Goal: Entertainment & Leisure: Browse casually

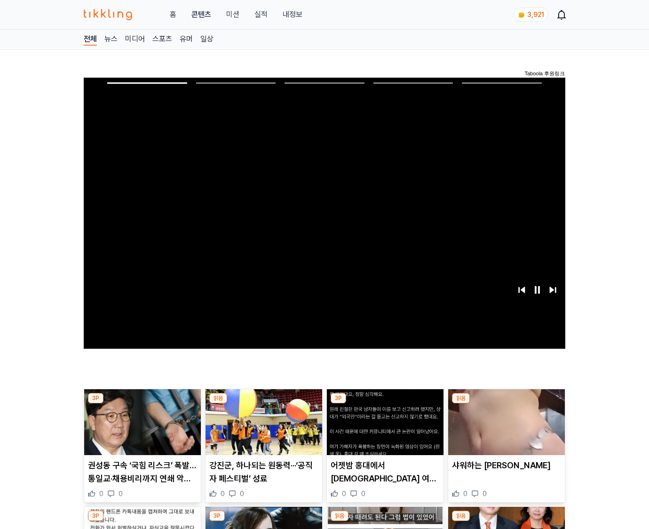
click at [505, 429] on img at bounding box center [506, 422] width 117 height 66
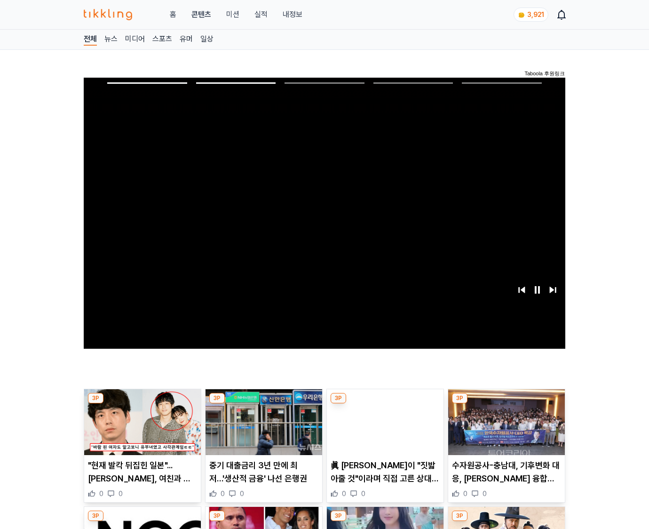
click at [505, 429] on img at bounding box center [506, 422] width 117 height 66
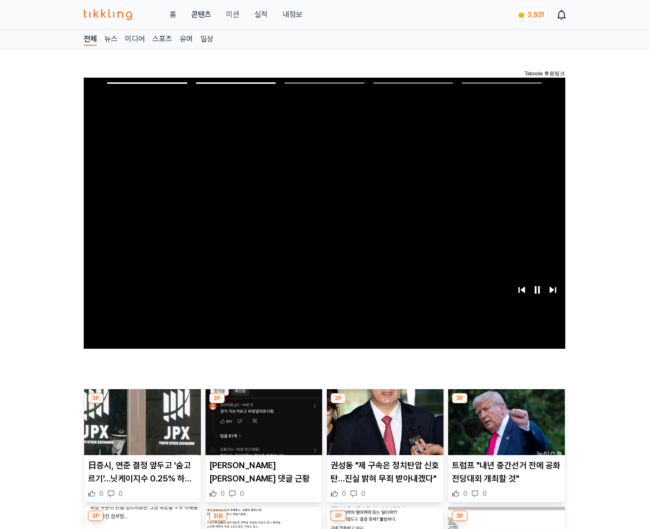
click at [505, 429] on img at bounding box center [506, 422] width 117 height 66
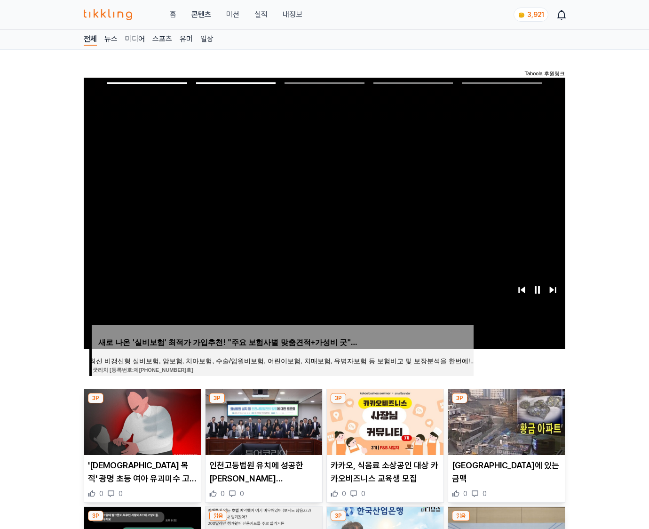
click at [505, 429] on img at bounding box center [506, 422] width 117 height 66
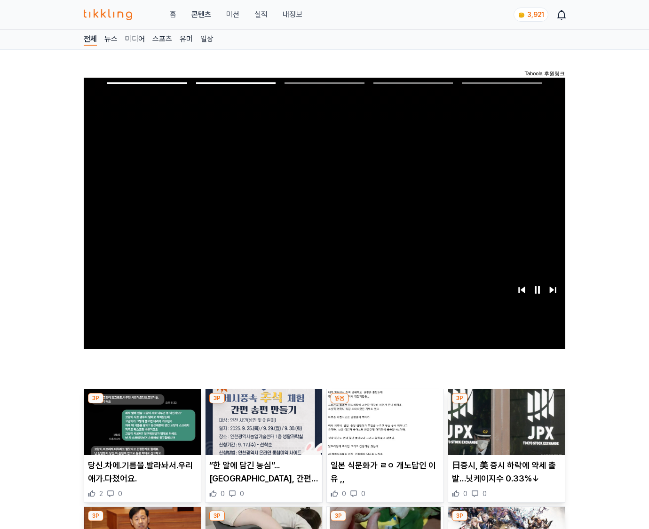
click at [505, 429] on img at bounding box center [506, 422] width 117 height 66
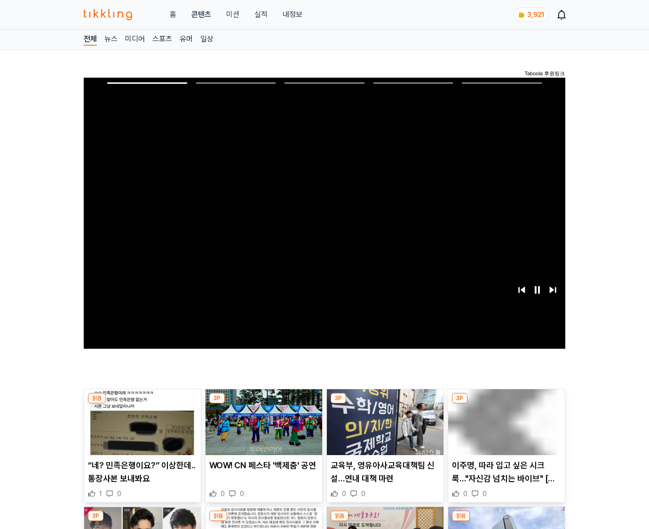
click at [505, 429] on img at bounding box center [506, 422] width 117 height 66
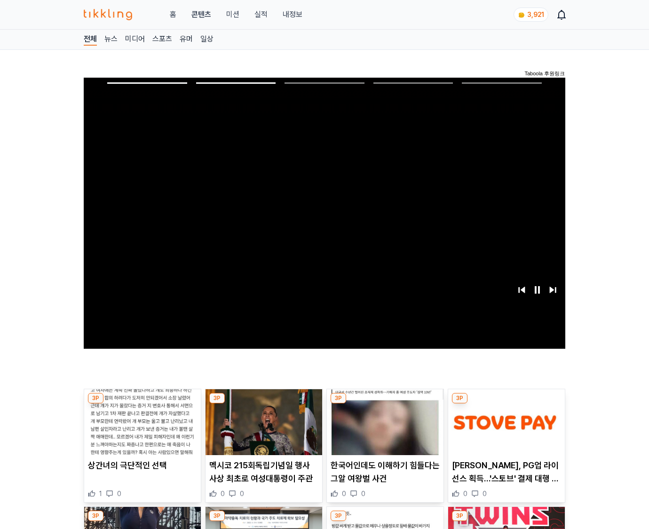
click at [505, 429] on img at bounding box center [506, 422] width 117 height 66
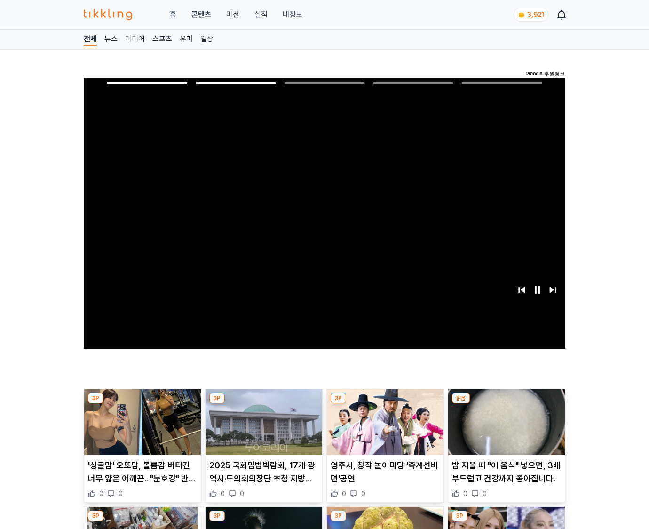
click at [505, 429] on img at bounding box center [506, 422] width 117 height 66
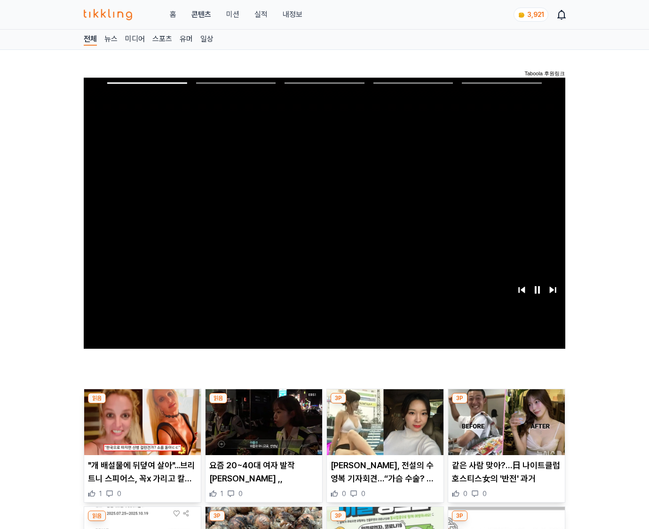
click at [505, 429] on img at bounding box center [506, 422] width 117 height 66
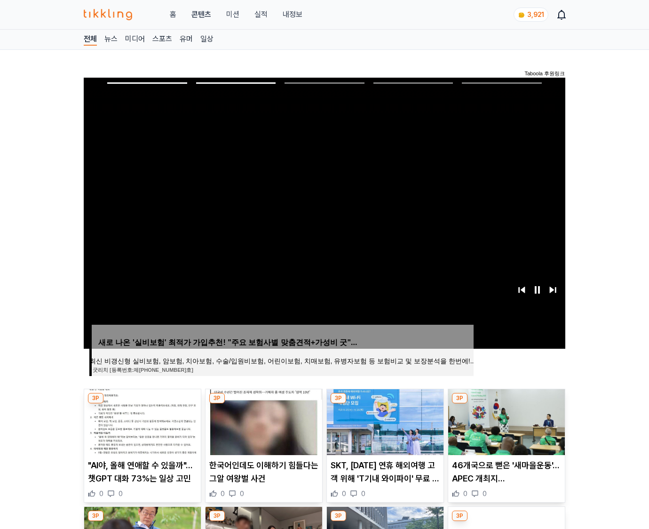
click at [505, 429] on img at bounding box center [506, 422] width 117 height 66
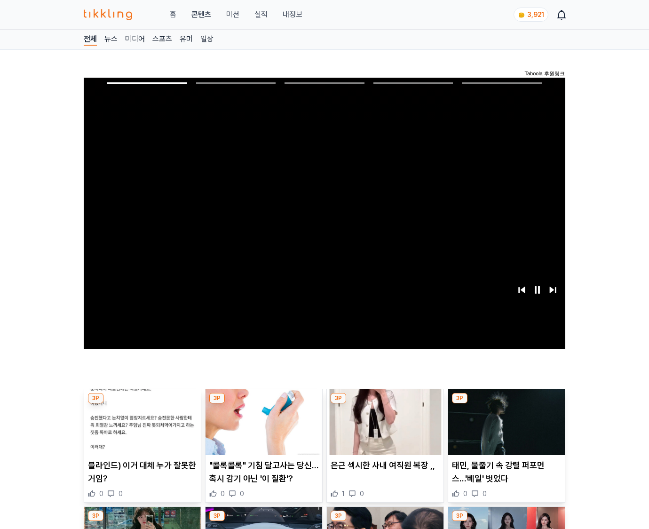
click at [505, 429] on img at bounding box center [506, 422] width 117 height 66
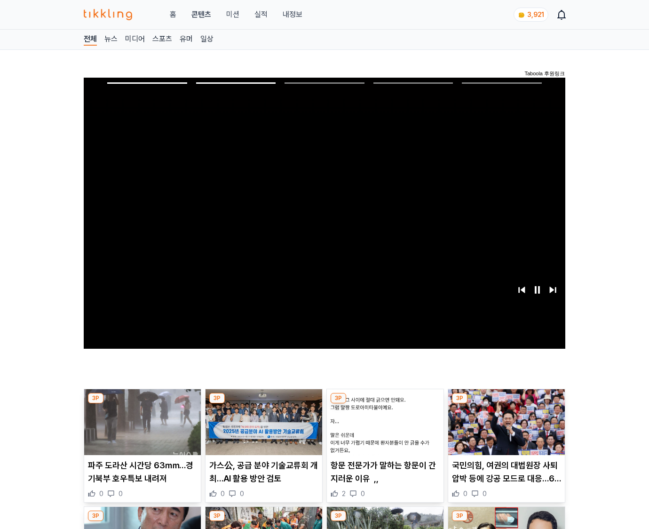
click at [505, 429] on img at bounding box center [506, 422] width 117 height 66
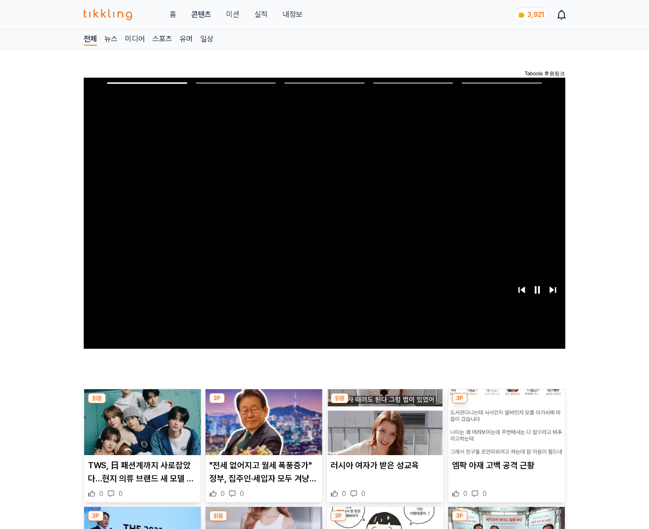
click at [505, 429] on img at bounding box center [506, 422] width 117 height 66
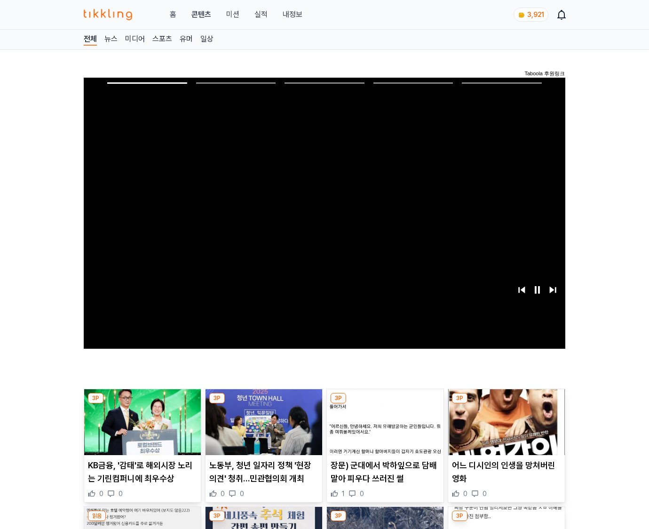
click at [505, 429] on img at bounding box center [506, 422] width 117 height 66
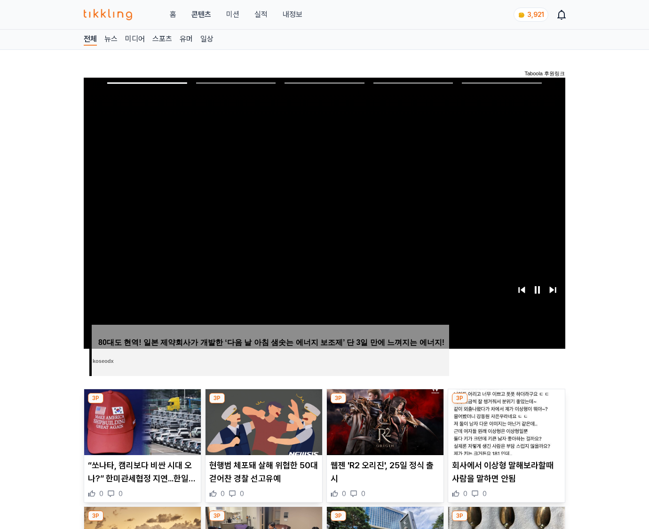
click at [505, 429] on img at bounding box center [506, 422] width 117 height 66
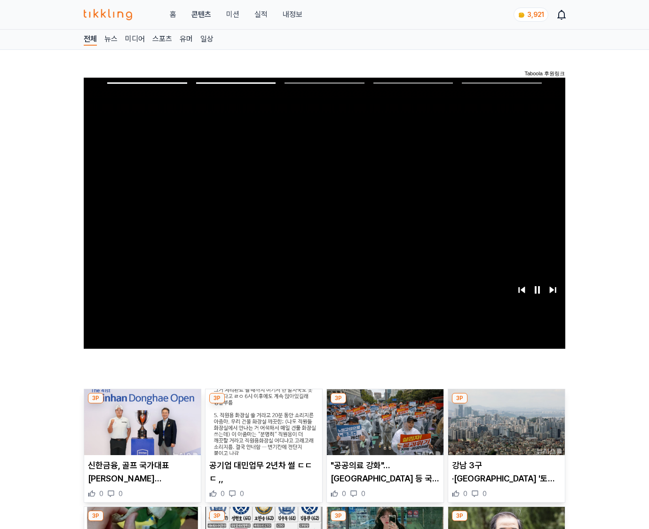
click at [505, 429] on img at bounding box center [506, 422] width 117 height 66
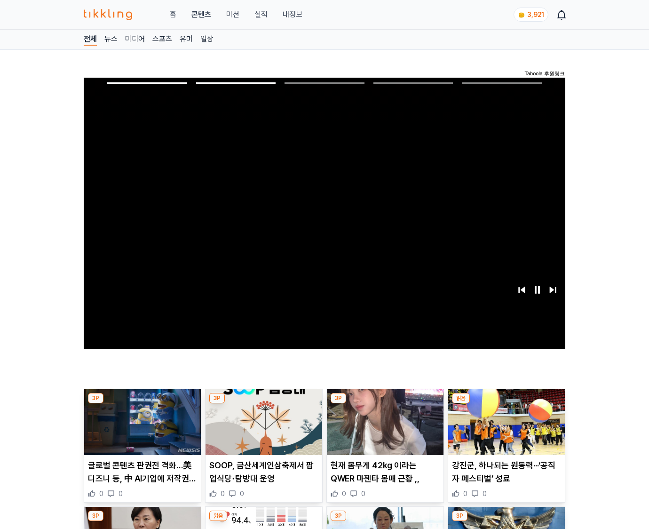
click at [505, 429] on img at bounding box center [506, 422] width 117 height 66
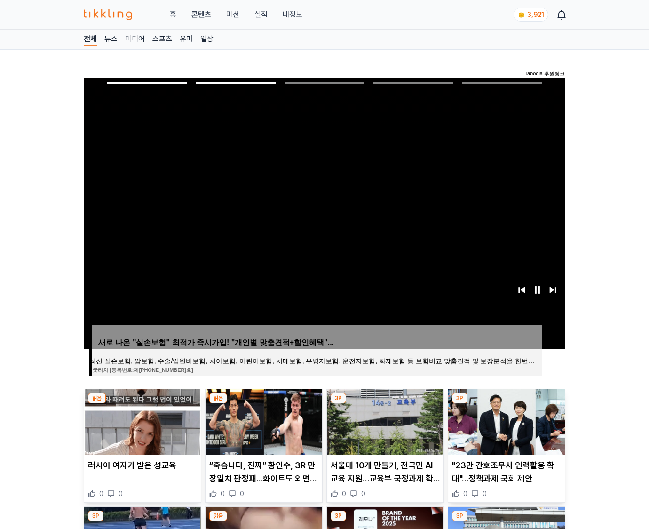
click at [505, 429] on img at bounding box center [506, 422] width 117 height 66
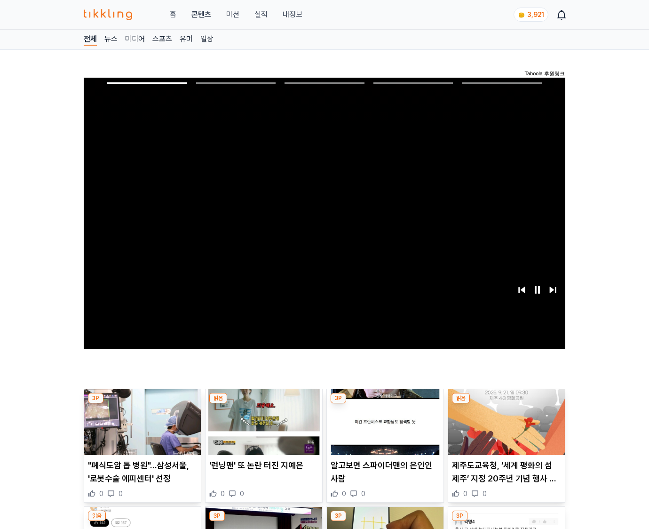
click at [505, 429] on img at bounding box center [506, 422] width 117 height 66
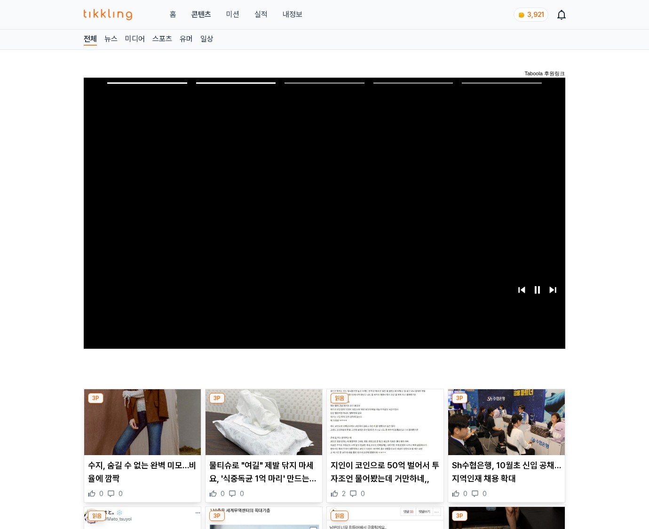
click at [505, 429] on img at bounding box center [506, 422] width 117 height 66
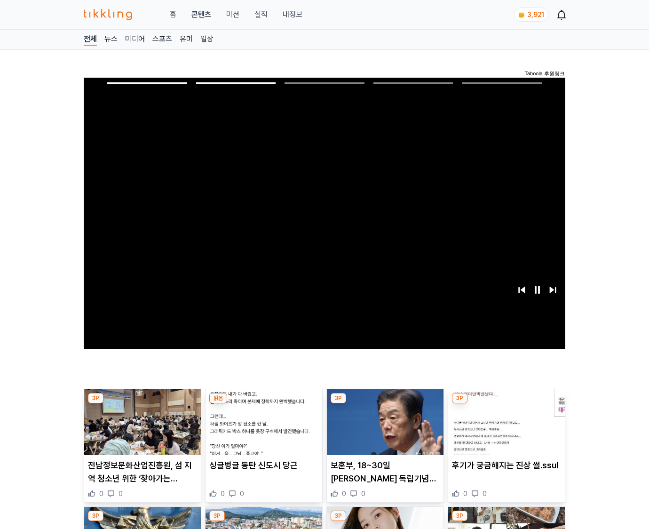
click at [505, 429] on img at bounding box center [506, 422] width 117 height 66
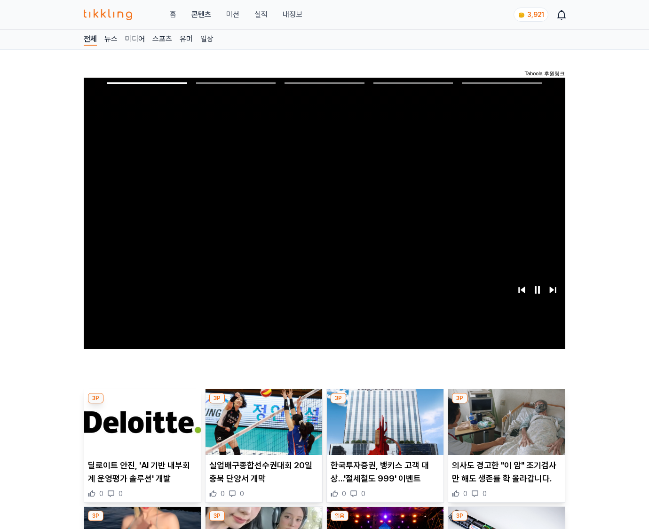
click at [505, 429] on img at bounding box center [506, 422] width 117 height 66
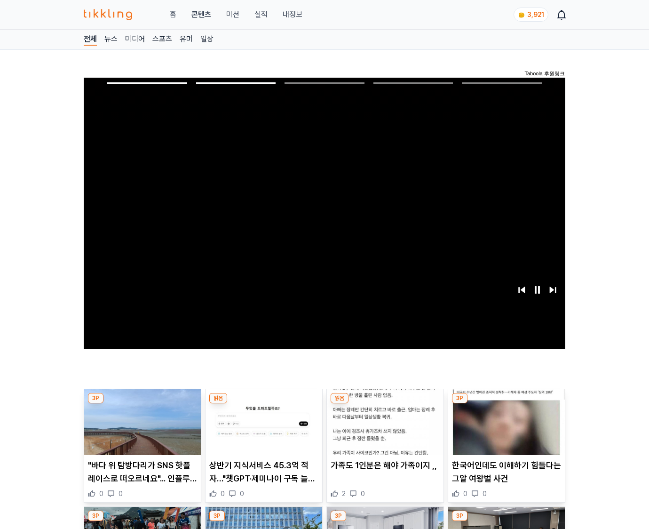
click at [505, 429] on img at bounding box center [506, 422] width 117 height 66
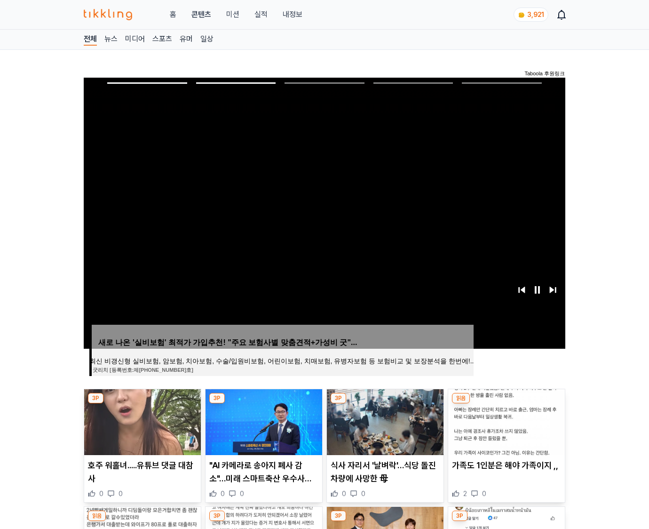
click at [505, 429] on img at bounding box center [506, 422] width 117 height 66
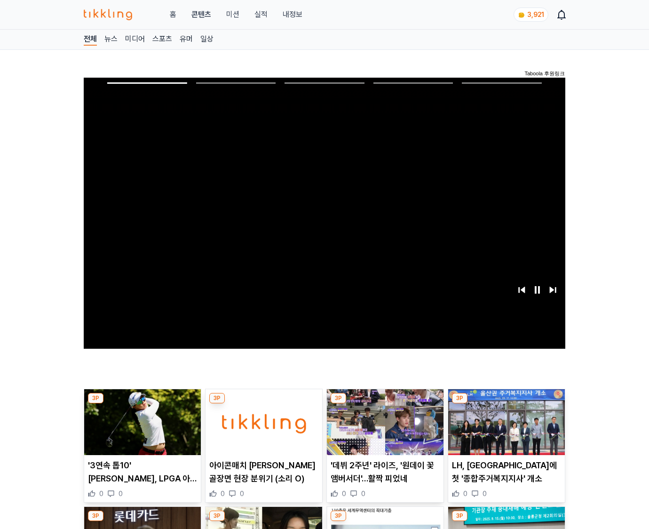
click at [505, 429] on img at bounding box center [506, 422] width 117 height 66
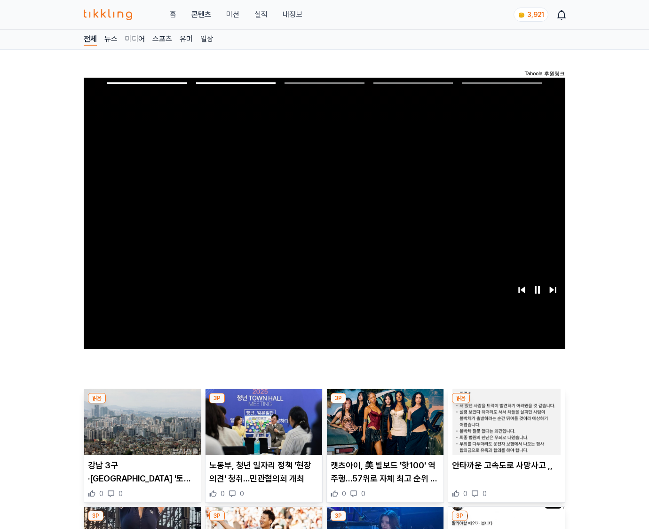
click at [505, 429] on img at bounding box center [506, 422] width 117 height 66
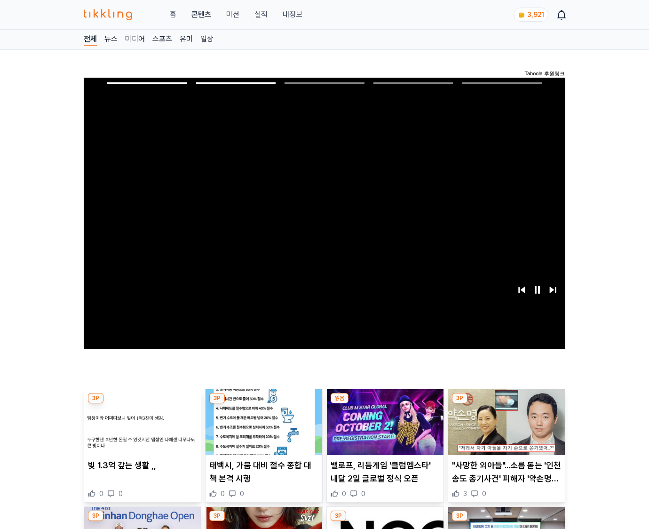
click at [505, 429] on img at bounding box center [506, 422] width 117 height 66
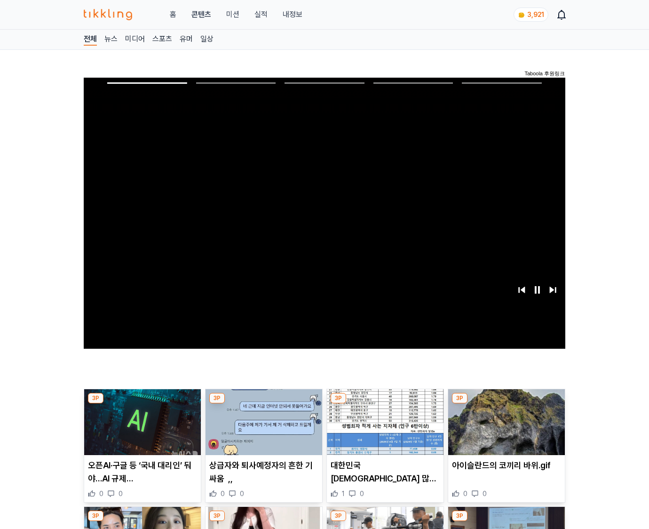
click at [505, 429] on img at bounding box center [506, 422] width 117 height 66
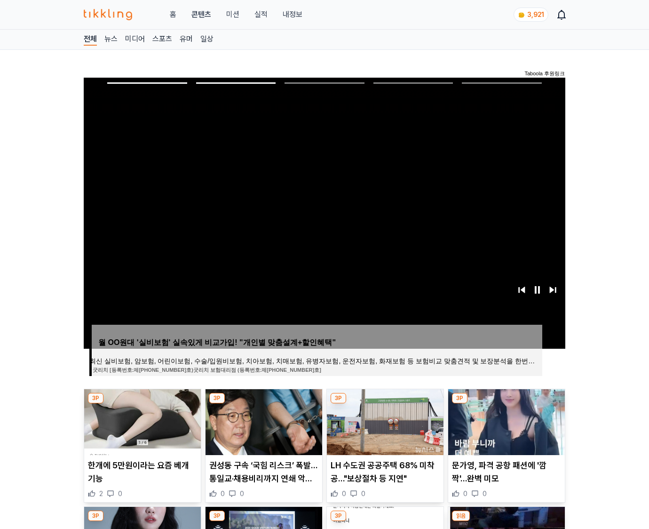
click at [505, 429] on img at bounding box center [506, 422] width 117 height 66
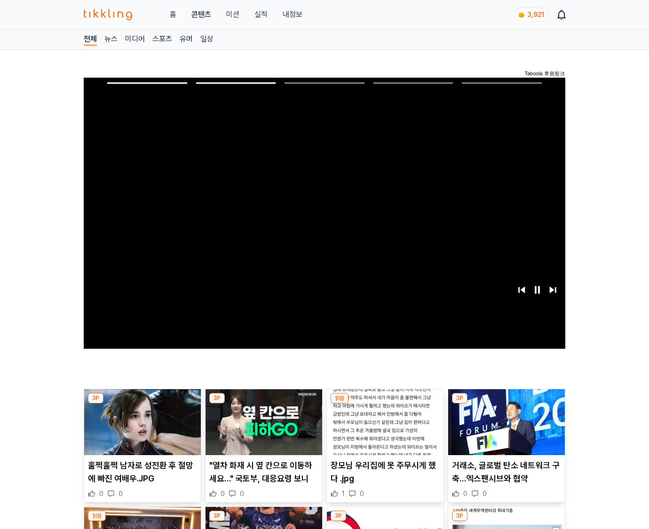
click at [505, 429] on img at bounding box center [506, 422] width 117 height 66
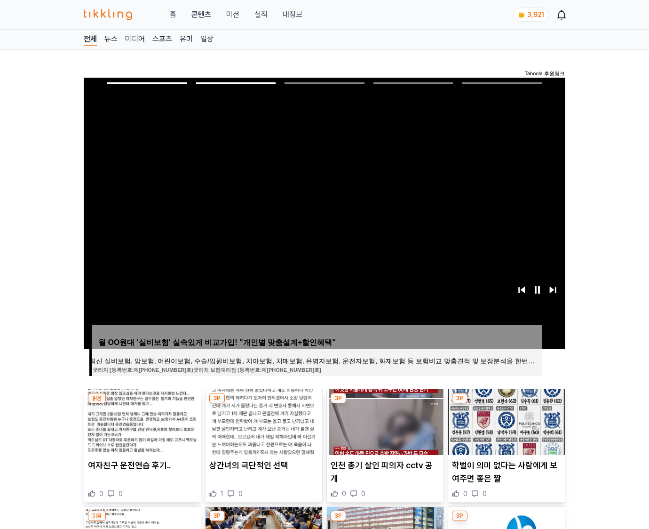
click at [505, 429] on img at bounding box center [506, 422] width 117 height 66
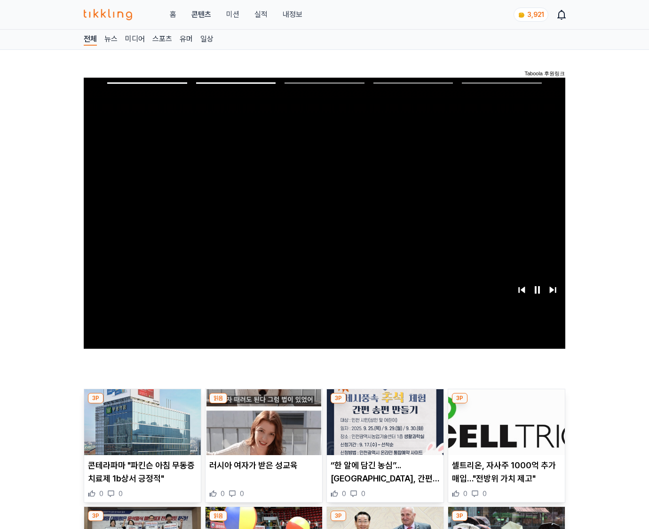
click at [505, 429] on img at bounding box center [506, 422] width 117 height 66
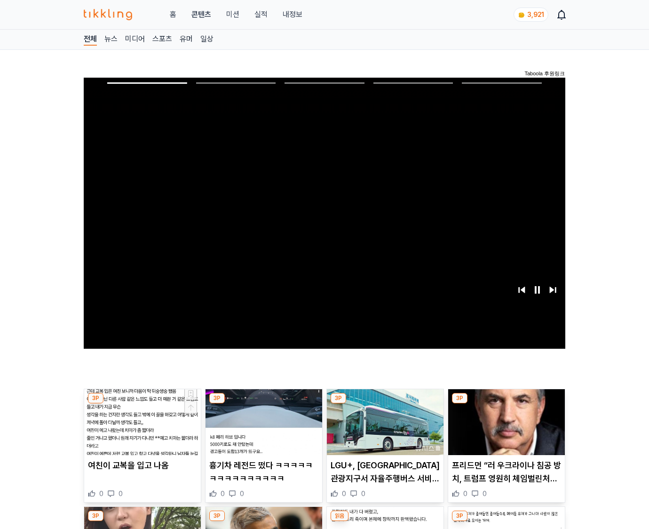
click at [505, 429] on img at bounding box center [506, 422] width 117 height 66
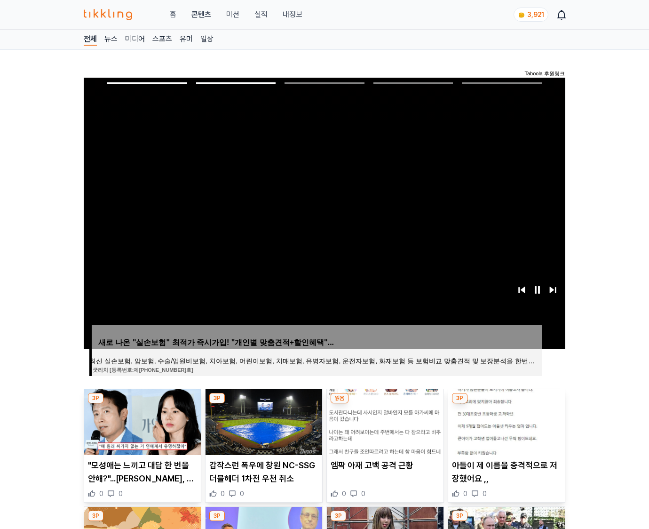
click at [505, 429] on img at bounding box center [506, 422] width 117 height 66
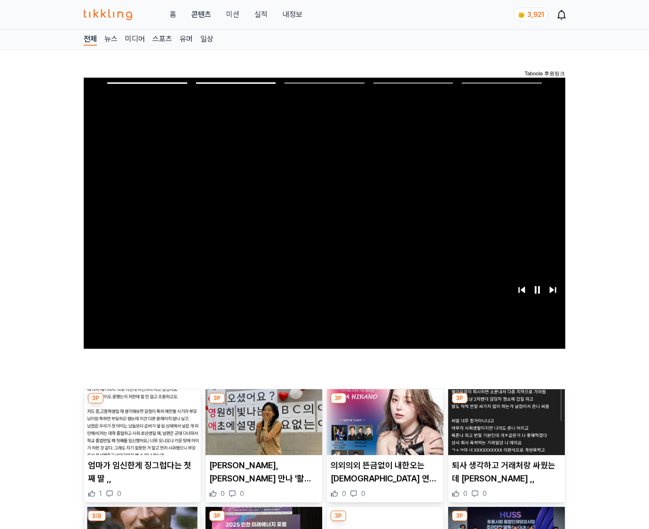
click at [505, 429] on img at bounding box center [506, 422] width 117 height 66
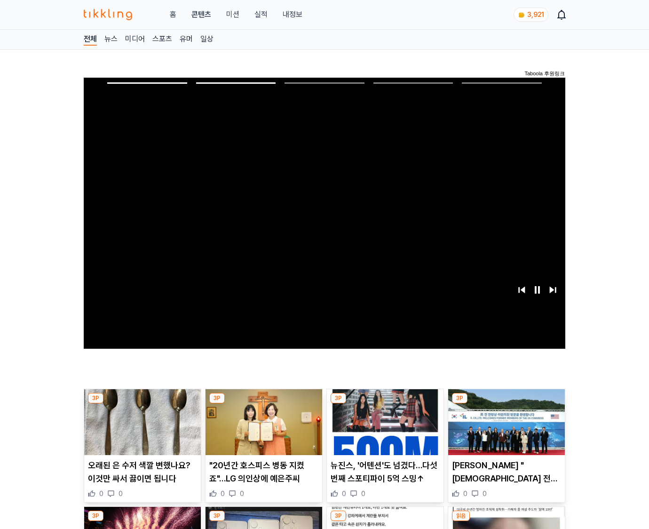
click at [505, 429] on img at bounding box center [506, 422] width 117 height 66
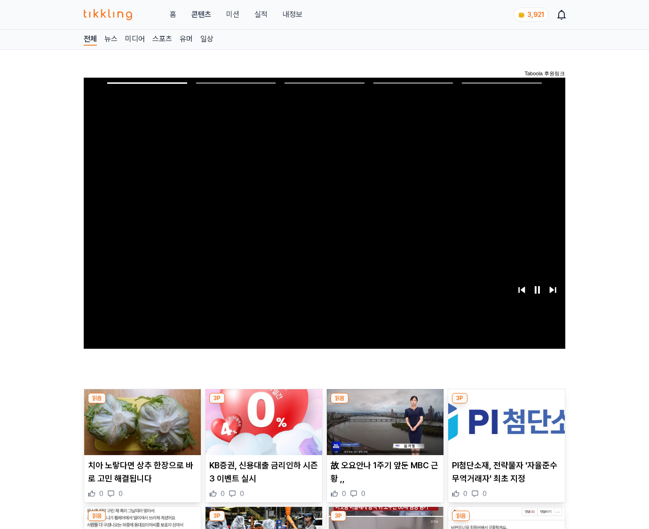
click at [505, 429] on img at bounding box center [506, 422] width 117 height 66
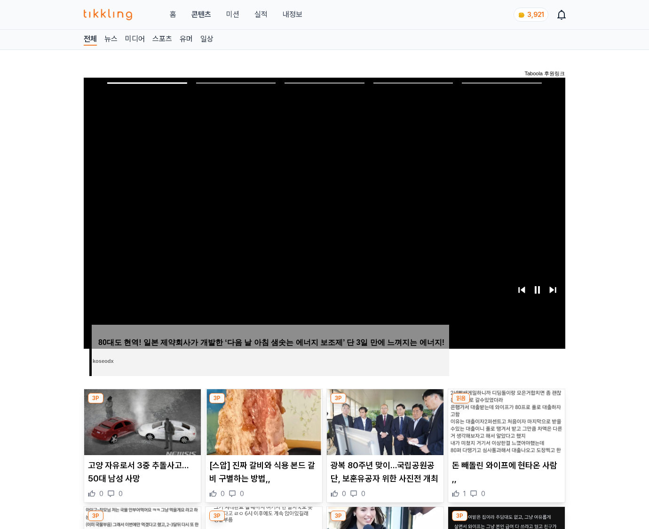
click at [505, 429] on img at bounding box center [506, 422] width 117 height 66
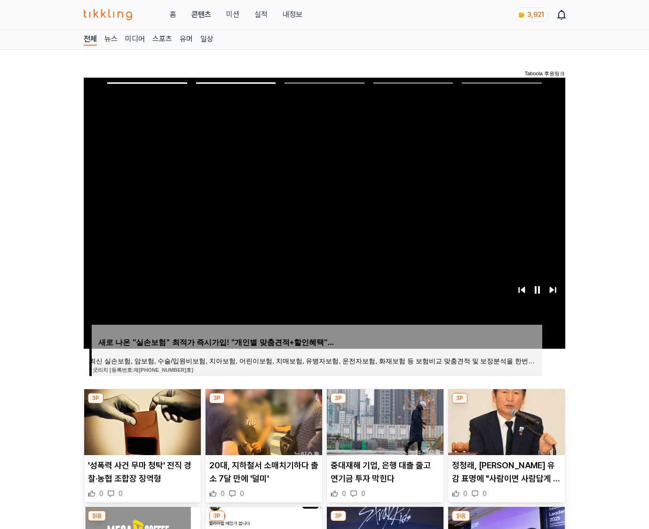
click at [505, 429] on img at bounding box center [506, 422] width 117 height 66
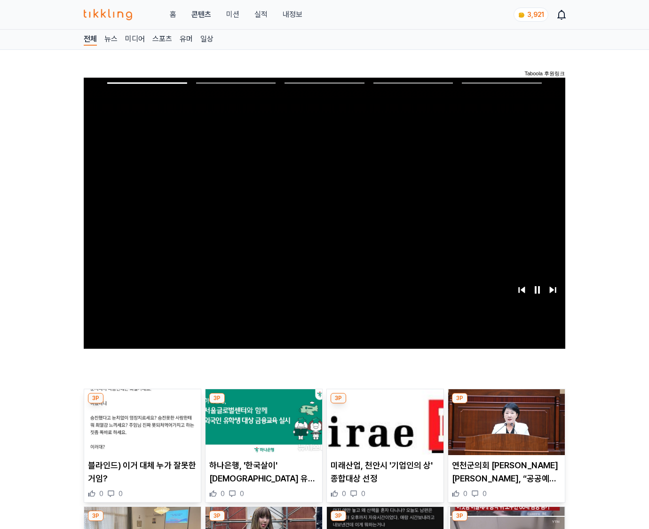
click at [505, 429] on img at bounding box center [506, 422] width 117 height 66
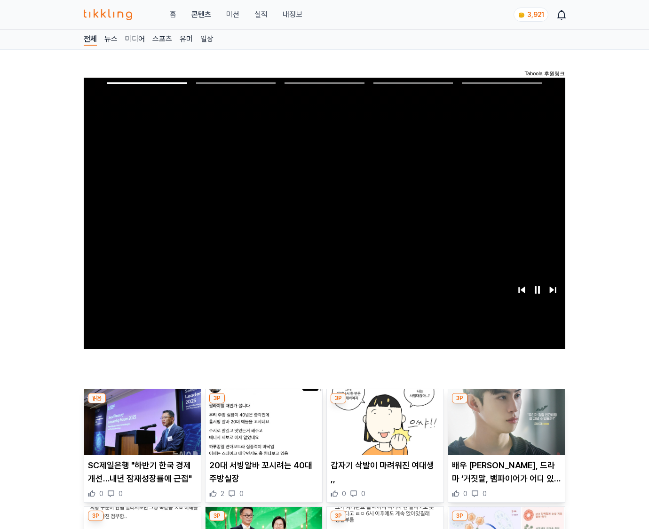
click at [505, 429] on img at bounding box center [506, 422] width 117 height 66
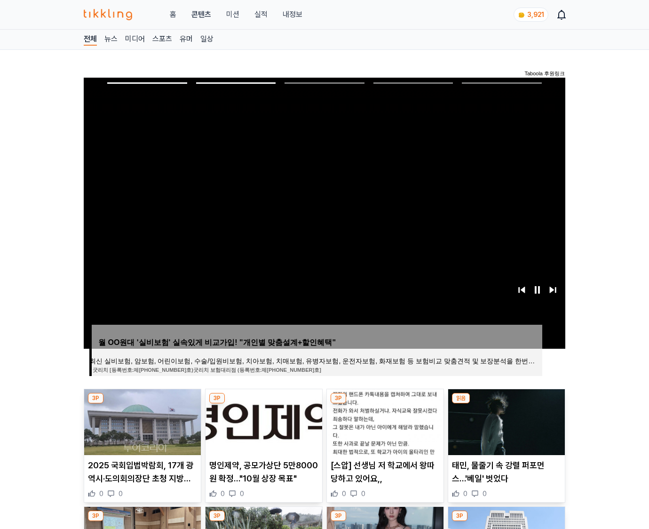
click at [505, 429] on img at bounding box center [506, 422] width 117 height 66
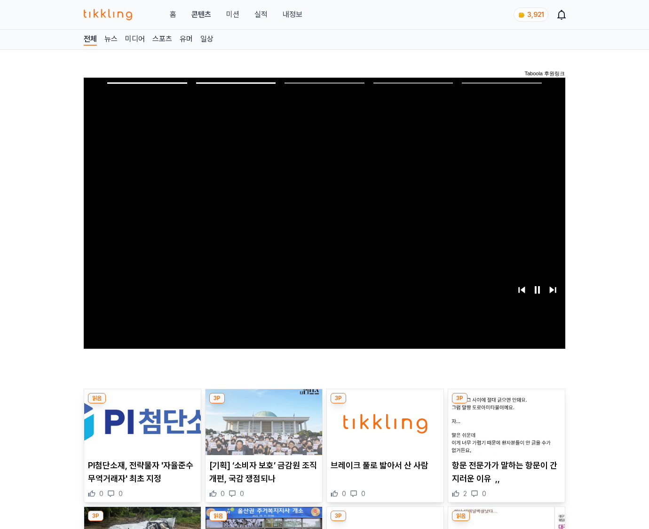
click at [505, 429] on img at bounding box center [506, 422] width 117 height 66
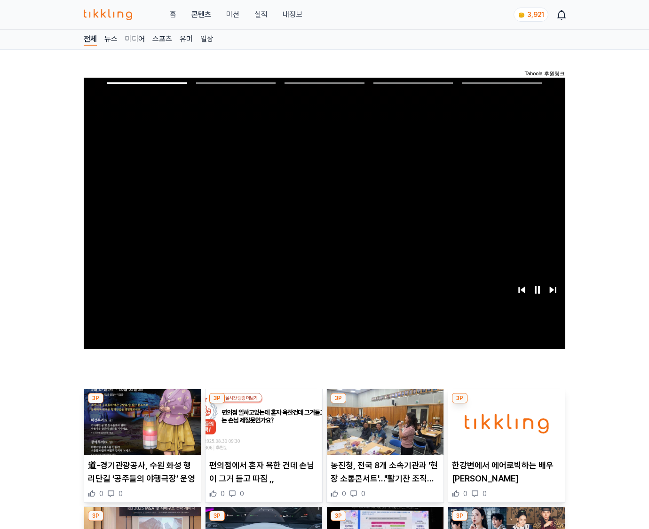
click at [505, 429] on img at bounding box center [506, 422] width 117 height 66
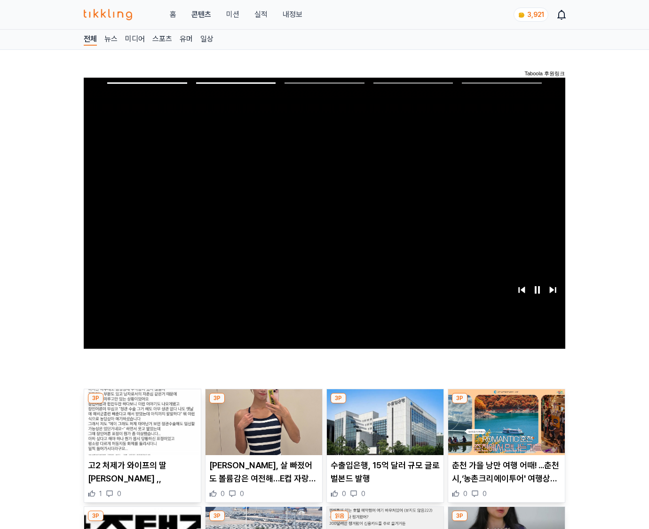
click at [505, 429] on img at bounding box center [506, 422] width 117 height 66
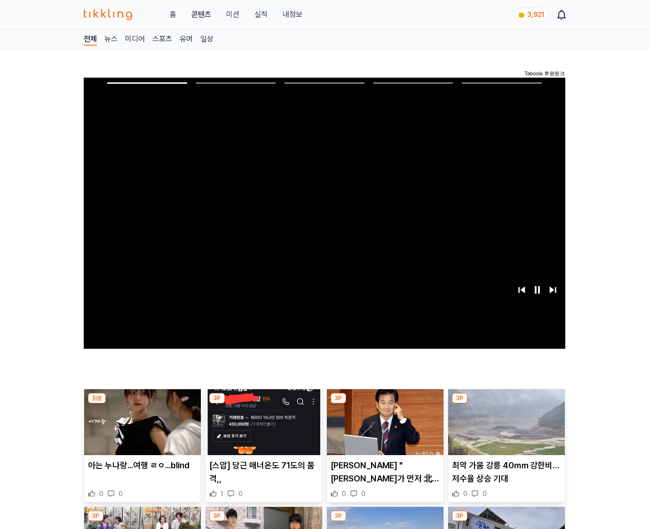
click at [505, 429] on img at bounding box center [506, 422] width 117 height 66
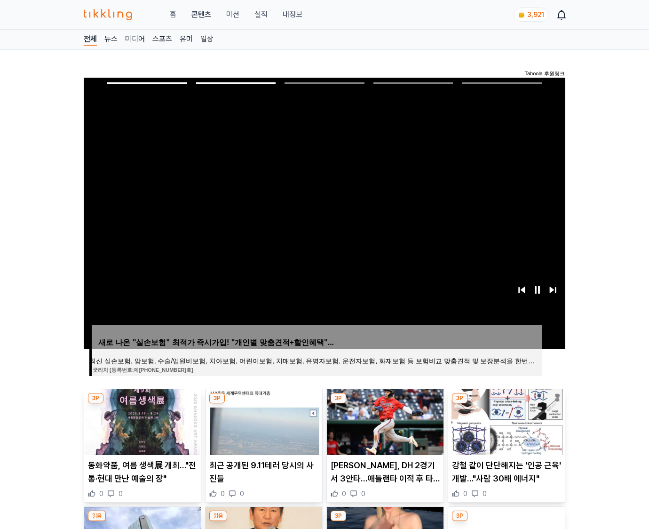
click at [505, 429] on img at bounding box center [506, 422] width 117 height 66
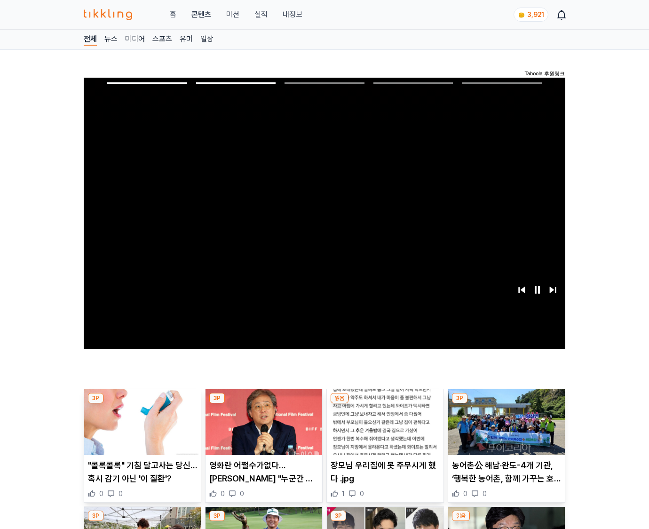
click at [505, 429] on img at bounding box center [506, 422] width 117 height 66
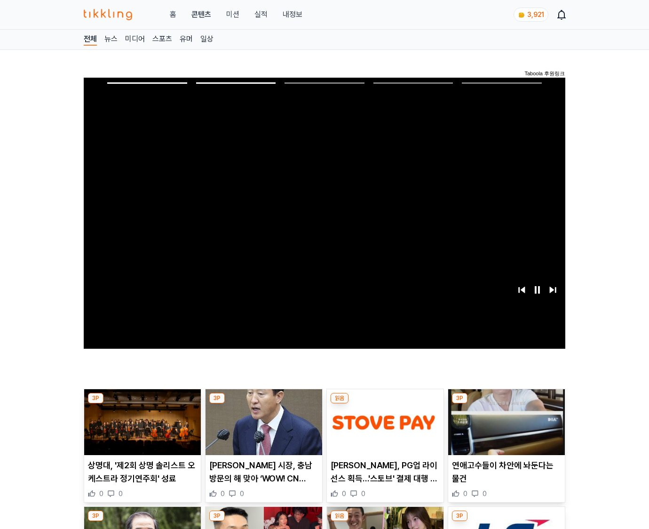
click at [505, 429] on img at bounding box center [506, 422] width 117 height 66
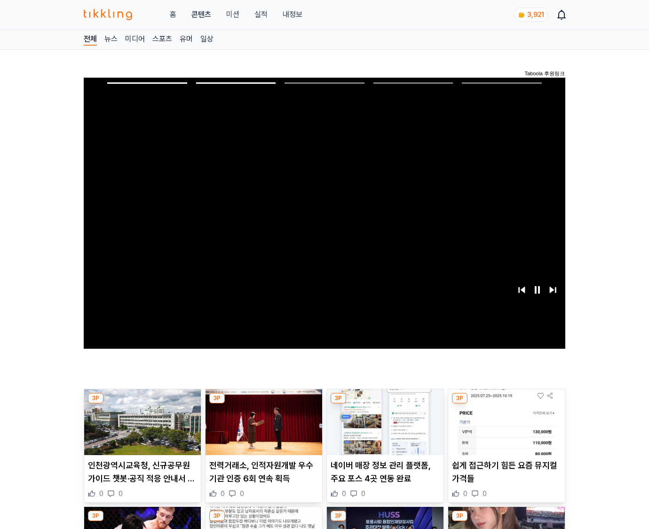
click at [505, 429] on img at bounding box center [506, 422] width 117 height 66
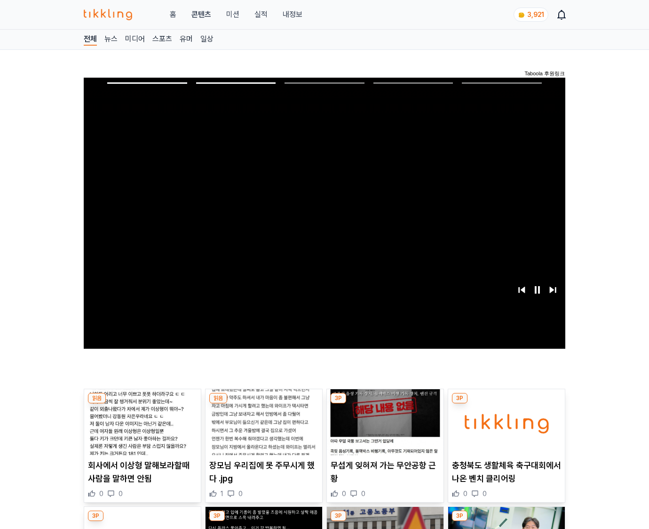
click at [505, 429] on img at bounding box center [506, 422] width 117 height 66
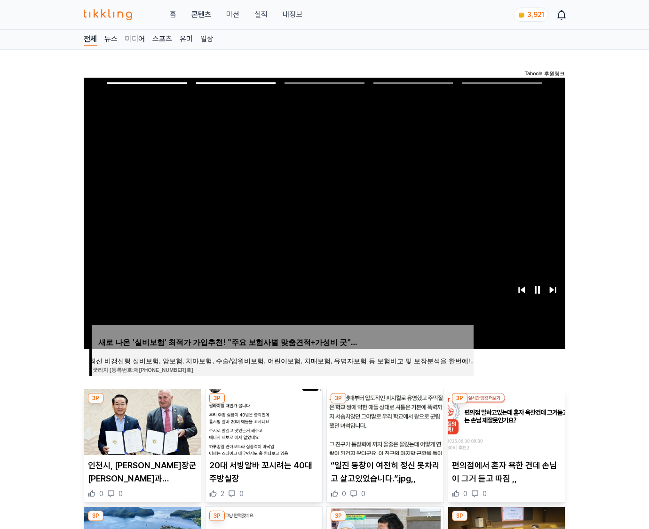
click at [505, 429] on img at bounding box center [506, 422] width 117 height 66
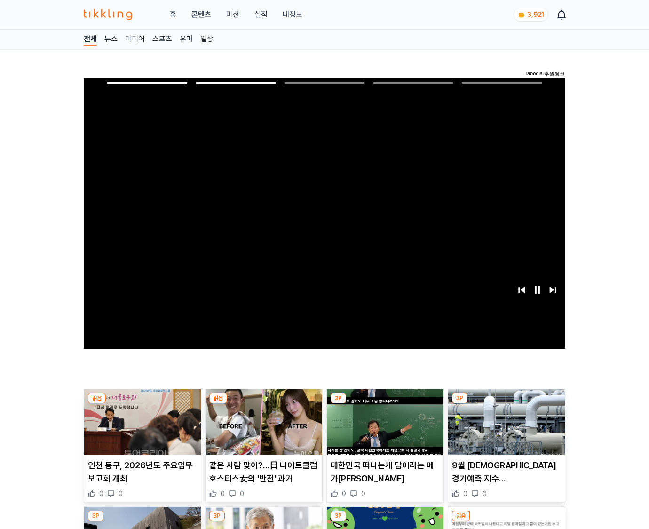
click at [505, 429] on img at bounding box center [506, 422] width 117 height 66
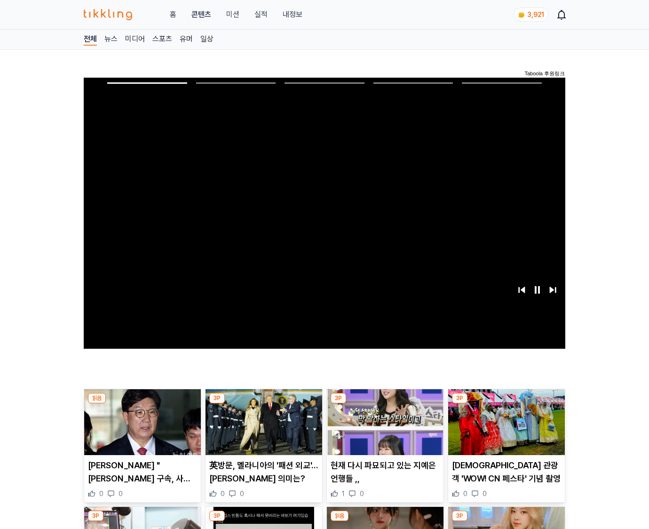
click at [505, 429] on img at bounding box center [506, 422] width 117 height 66
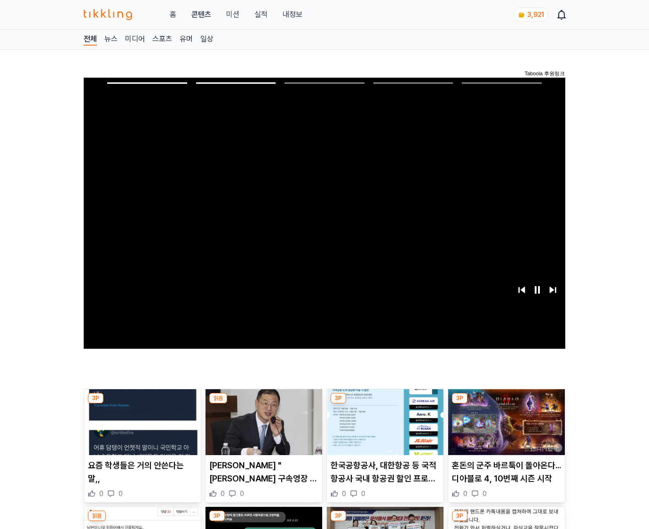
click at [505, 429] on img at bounding box center [506, 422] width 117 height 66
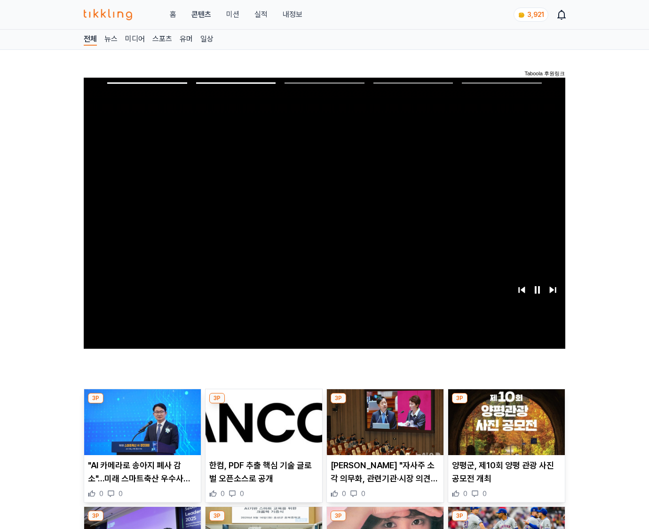
click at [505, 429] on img at bounding box center [506, 422] width 117 height 66
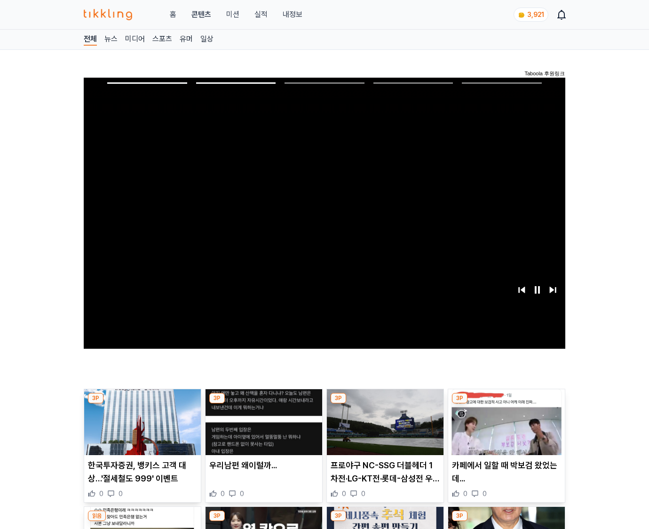
click at [505, 429] on img at bounding box center [506, 422] width 117 height 66
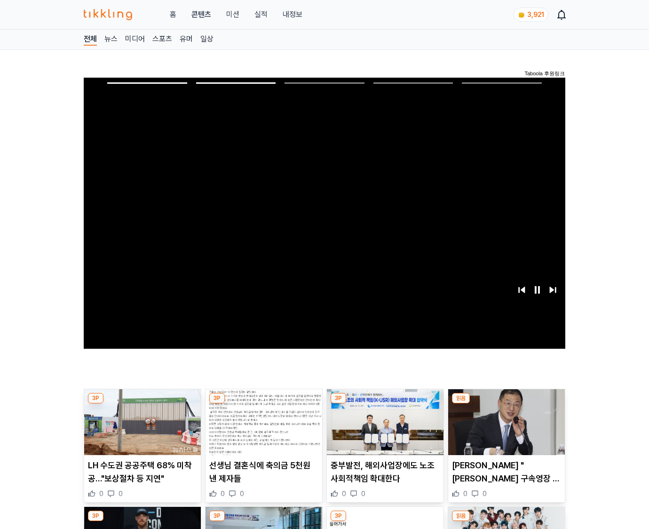
click at [505, 429] on img at bounding box center [506, 422] width 117 height 66
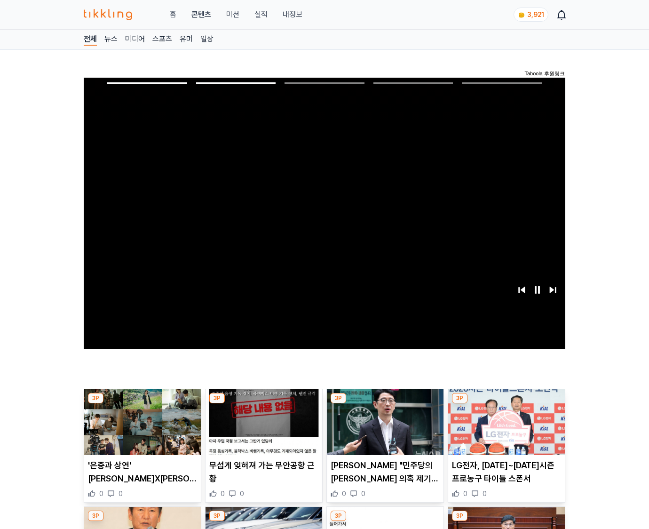
click at [505, 429] on img at bounding box center [506, 422] width 117 height 66
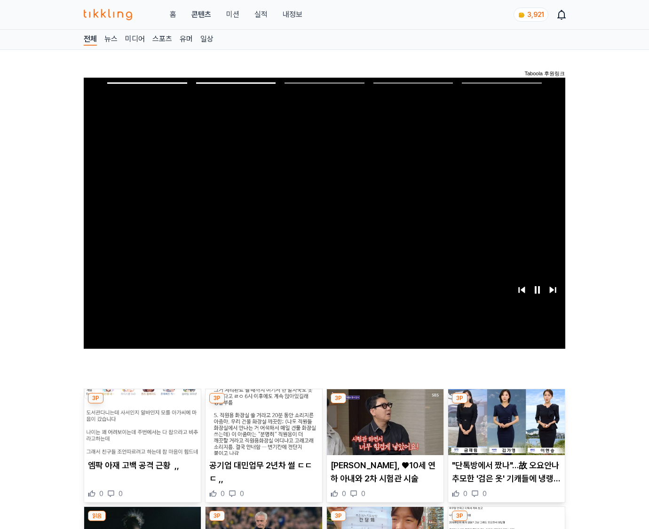
click at [505, 429] on img at bounding box center [506, 422] width 117 height 66
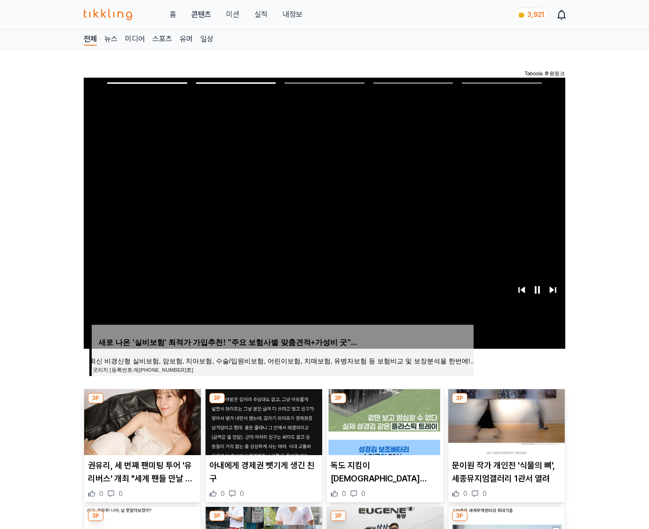
click at [505, 429] on img at bounding box center [506, 422] width 117 height 66
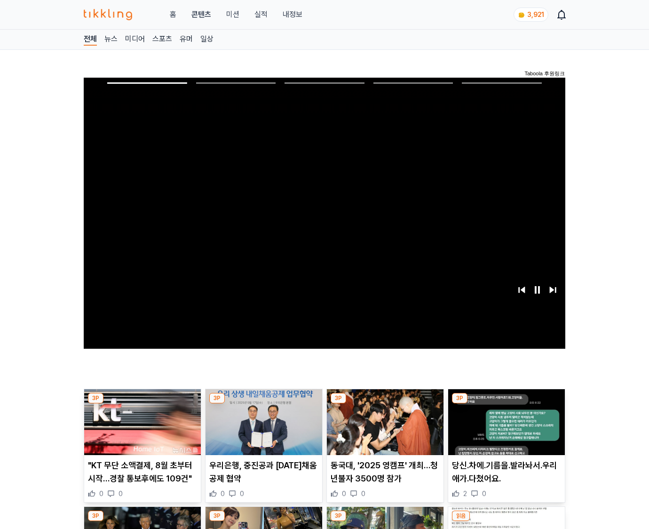
click at [505, 429] on img at bounding box center [506, 422] width 117 height 66
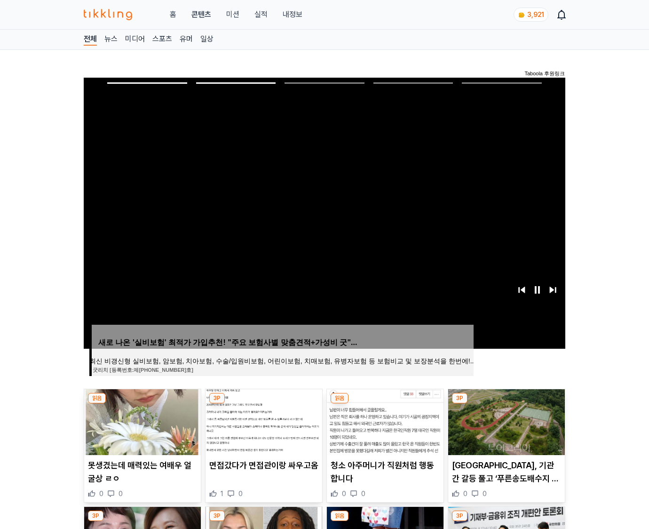
click at [505, 429] on img at bounding box center [506, 422] width 117 height 66
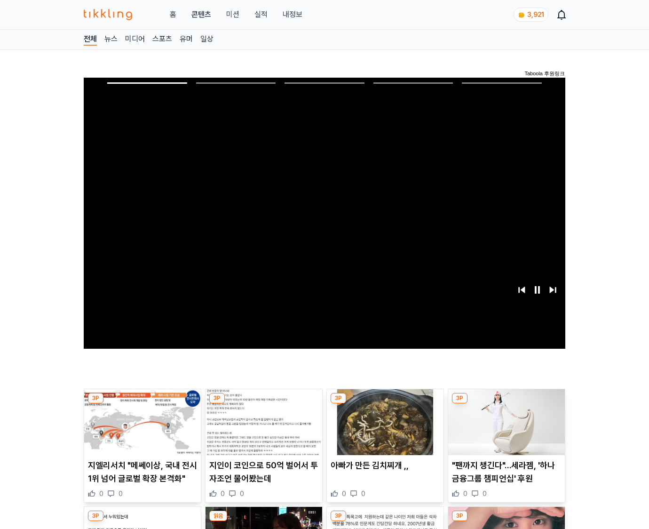
click at [505, 429] on img at bounding box center [506, 422] width 117 height 66
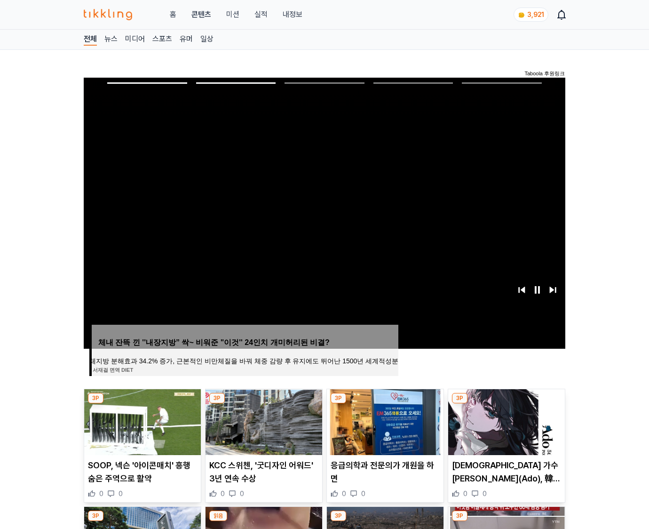
click at [505, 429] on img at bounding box center [506, 422] width 117 height 66
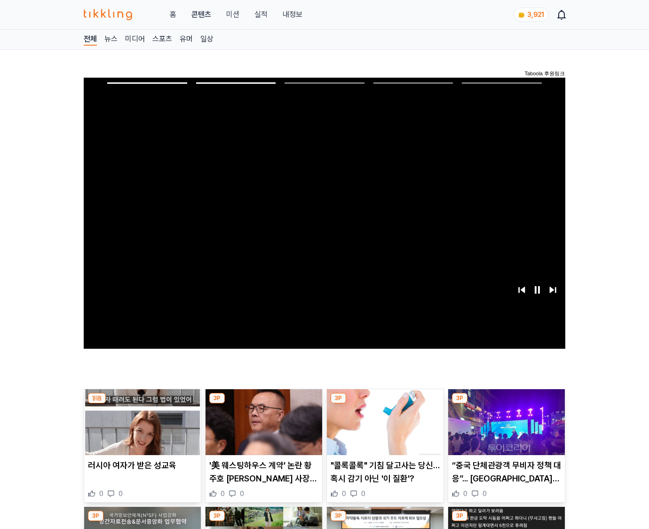
click at [505, 429] on img at bounding box center [506, 422] width 117 height 66
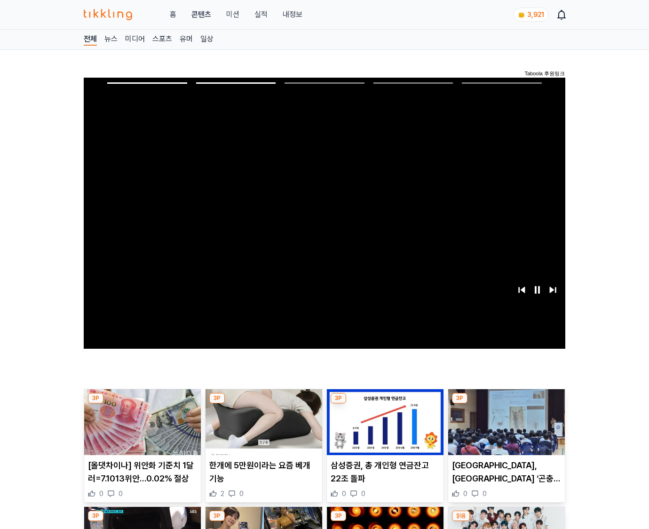
click at [505, 429] on img at bounding box center [506, 422] width 117 height 66
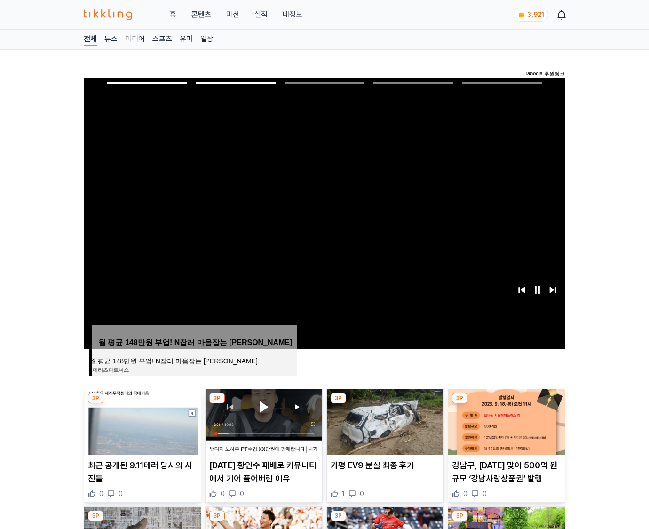
click at [505, 429] on img at bounding box center [506, 422] width 117 height 66
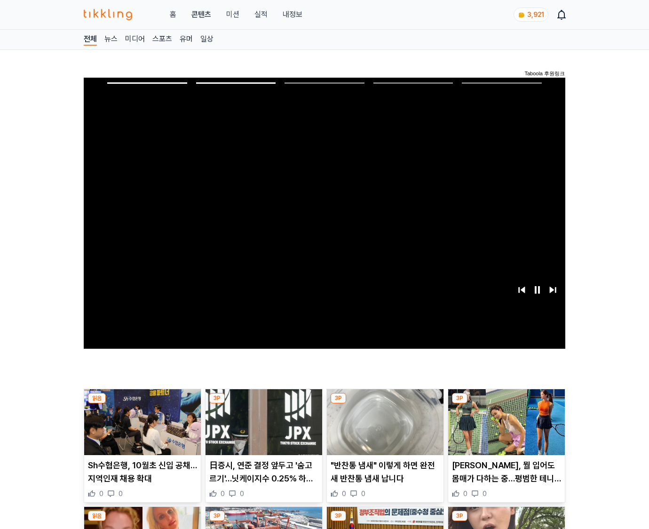
click at [505, 429] on img at bounding box center [506, 422] width 117 height 66
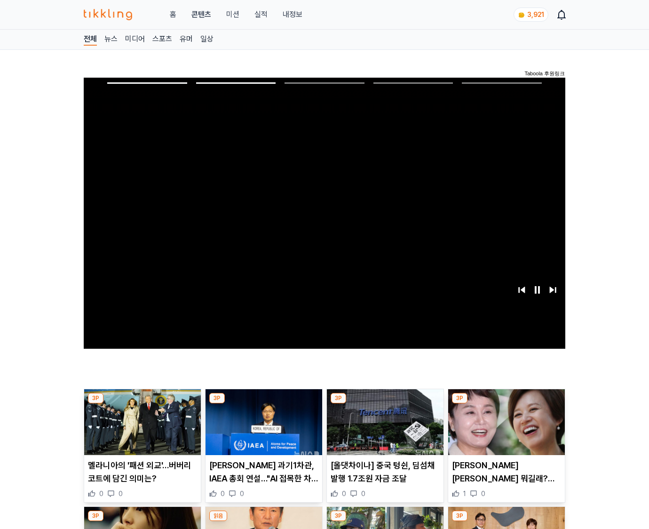
click at [505, 429] on img at bounding box center [506, 422] width 117 height 66
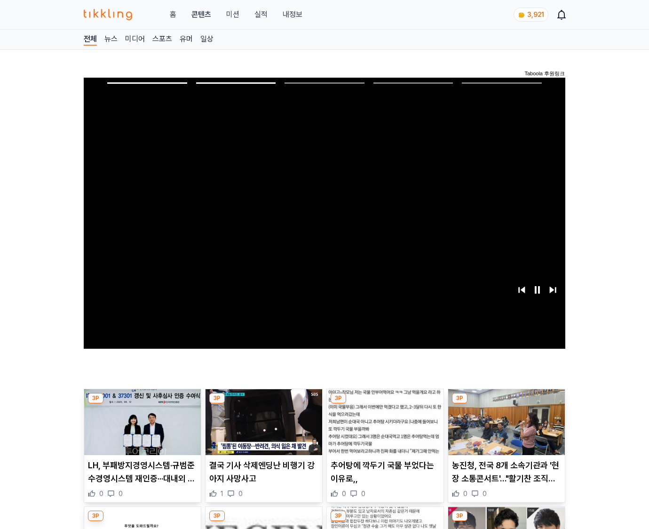
click at [505, 429] on img at bounding box center [506, 422] width 117 height 66
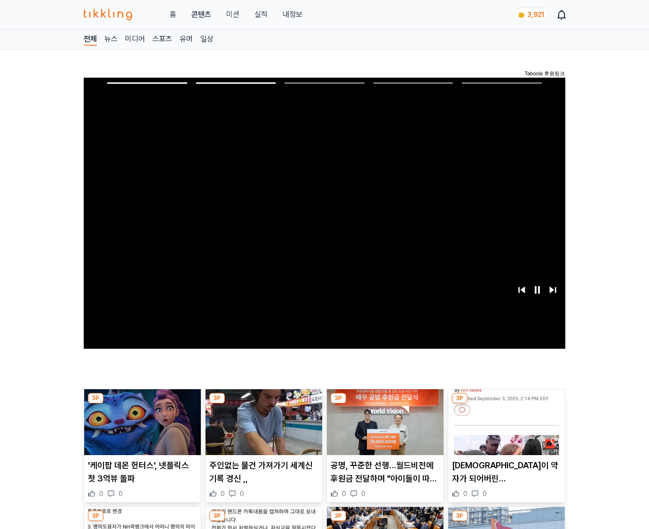
click at [505, 429] on img at bounding box center [506, 422] width 117 height 66
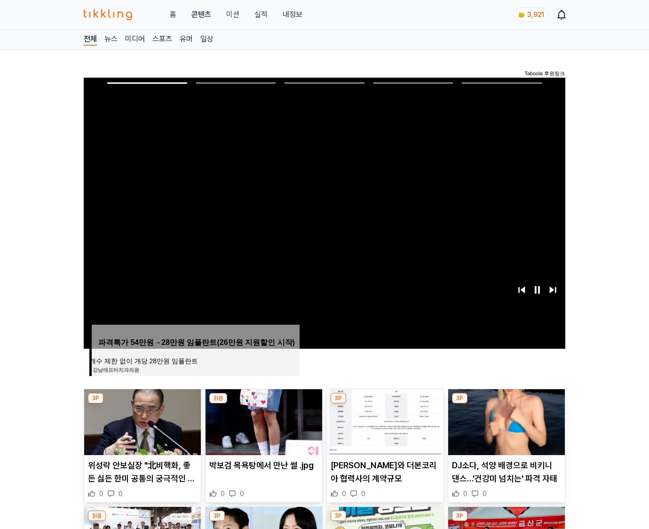
click at [505, 429] on img at bounding box center [506, 422] width 117 height 66
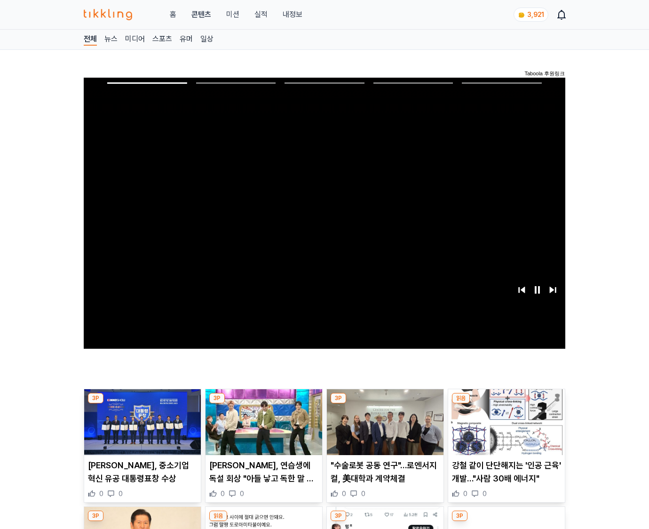
click at [505, 429] on img at bounding box center [506, 422] width 117 height 66
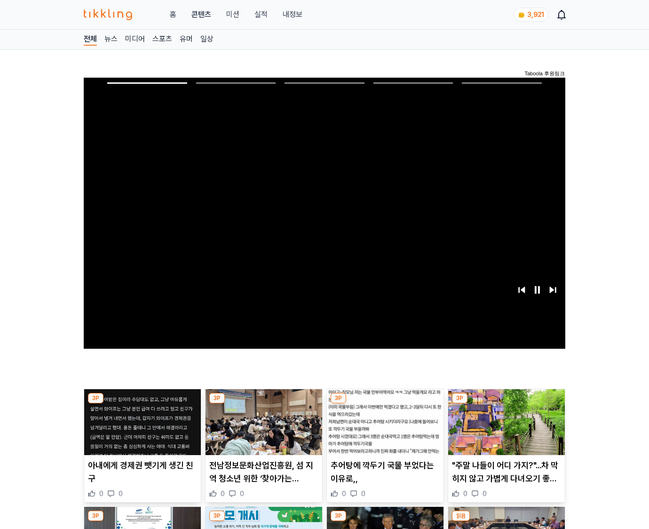
click at [505, 429] on img at bounding box center [506, 422] width 117 height 66
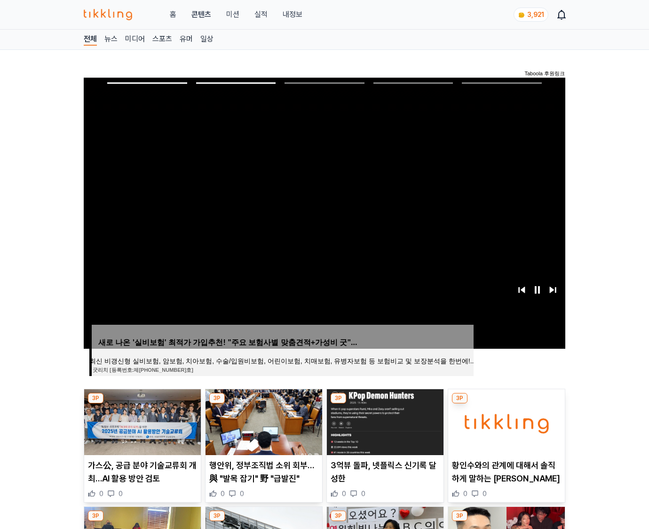
click at [505, 429] on img at bounding box center [506, 422] width 117 height 66
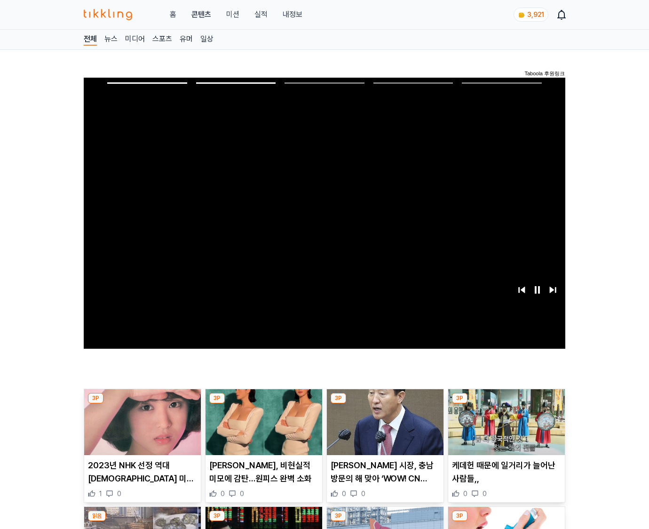
click at [505, 429] on img at bounding box center [506, 422] width 117 height 66
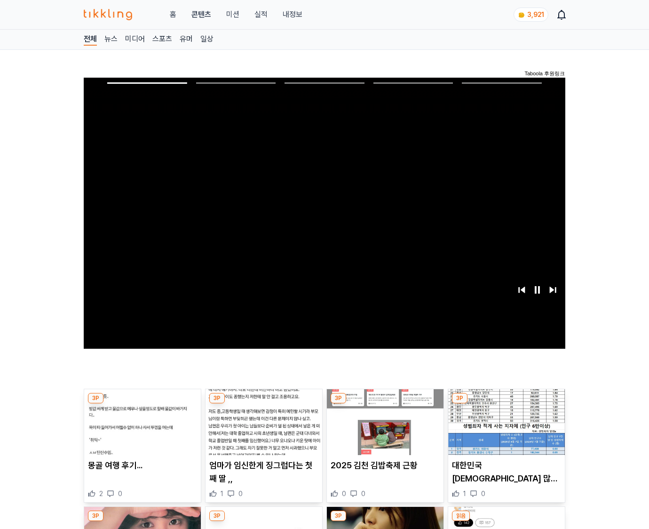
click at [505, 429] on img at bounding box center [506, 422] width 117 height 66
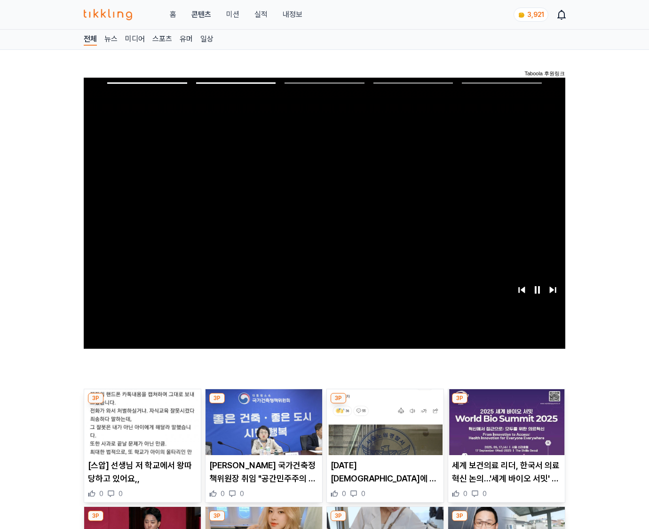
click at [505, 429] on img at bounding box center [506, 422] width 117 height 66
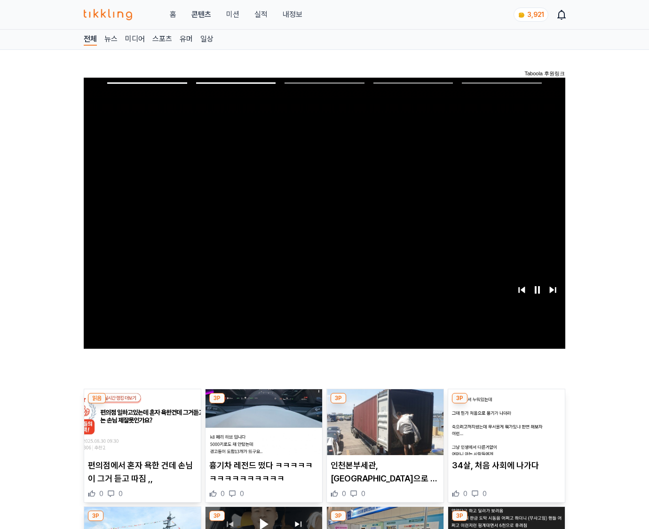
click at [505, 429] on img at bounding box center [506, 422] width 117 height 66
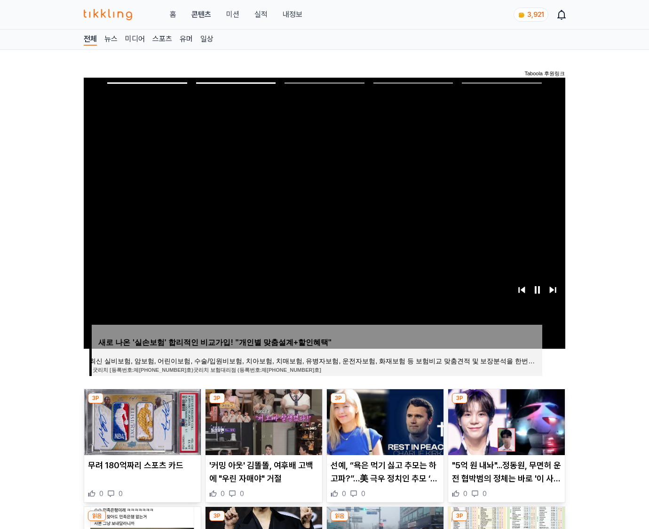
click at [505, 429] on img at bounding box center [506, 422] width 117 height 66
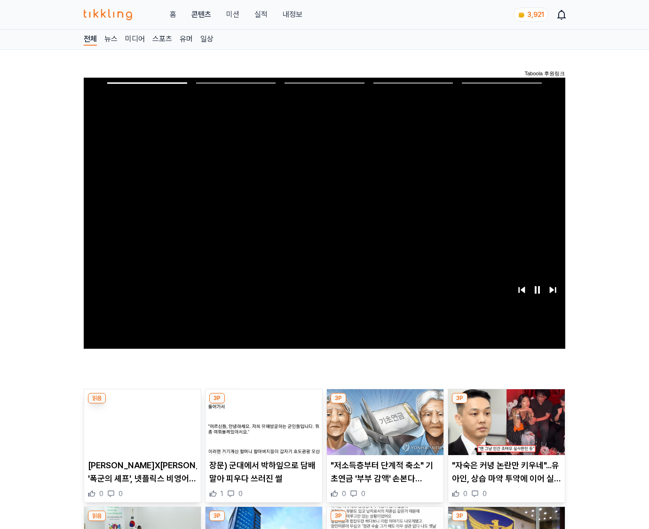
click at [505, 429] on img at bounding box center [506, 422] width 117 height 66
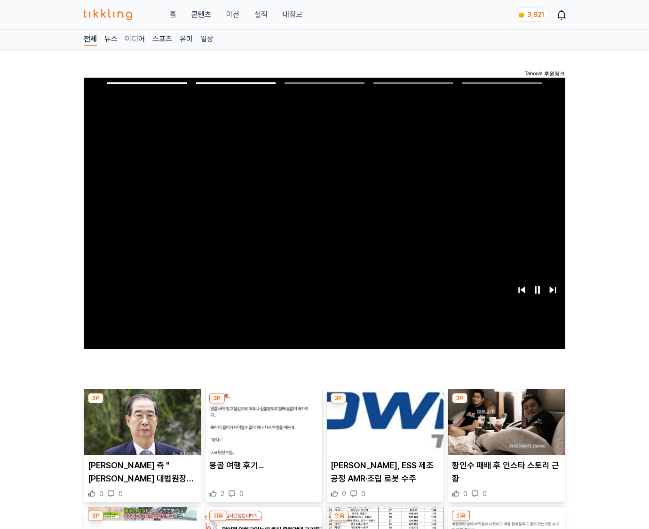
click at [505, 429] on img at bounding box center [506, 422] width 117 height 66
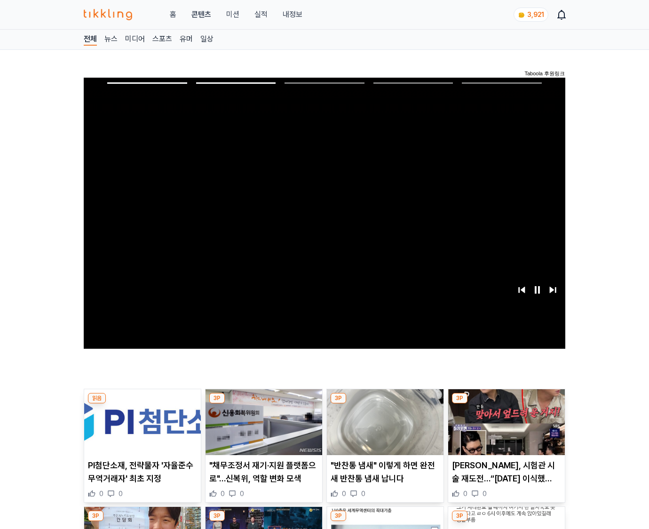
click at [505, 429] on img at bounding box center [506, 422] width 117 height 66
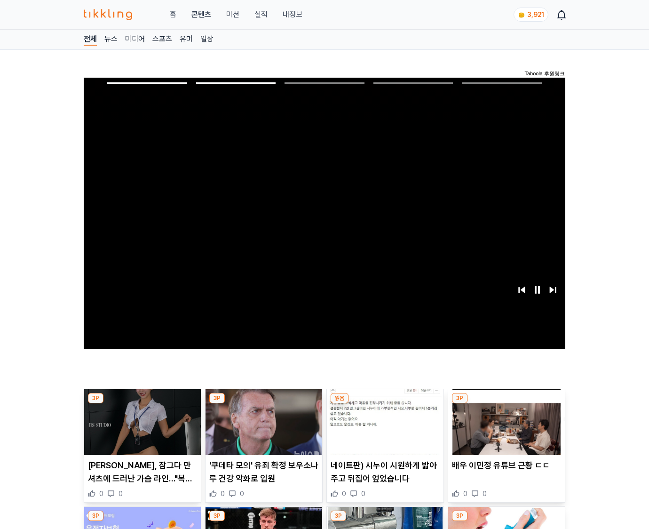
click at [505, 429] on img at bounding box center [506, 422] width 117 height 66
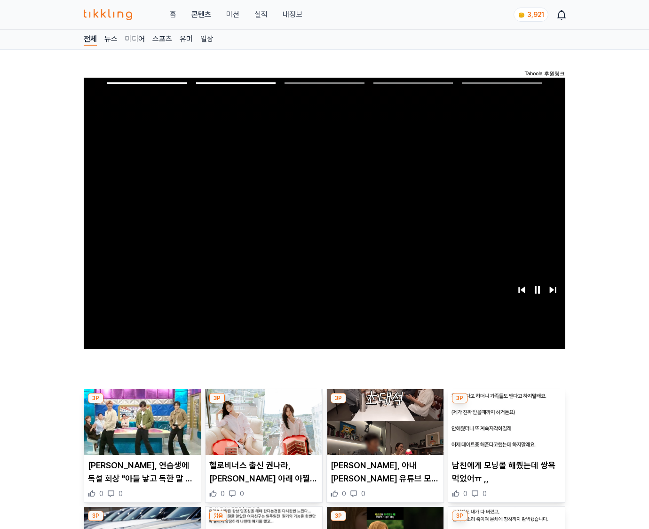
click at [505, 429] on img at bounding box center [506, 422] width 117 height 66
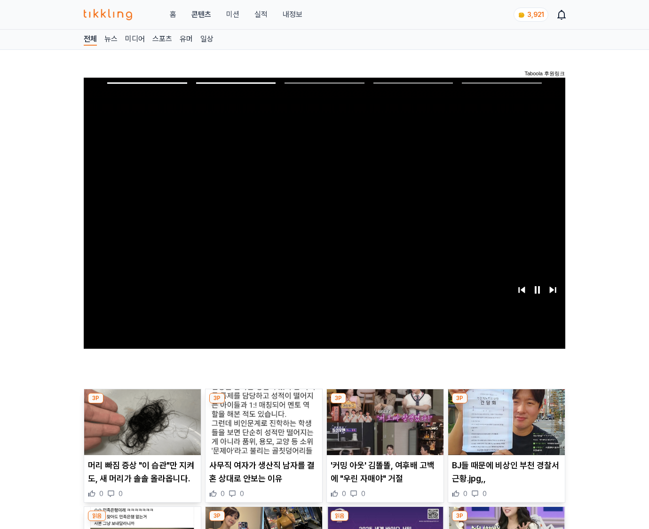
click at [505, 429] on img at bounding box center [506, 422] width 117 height 66
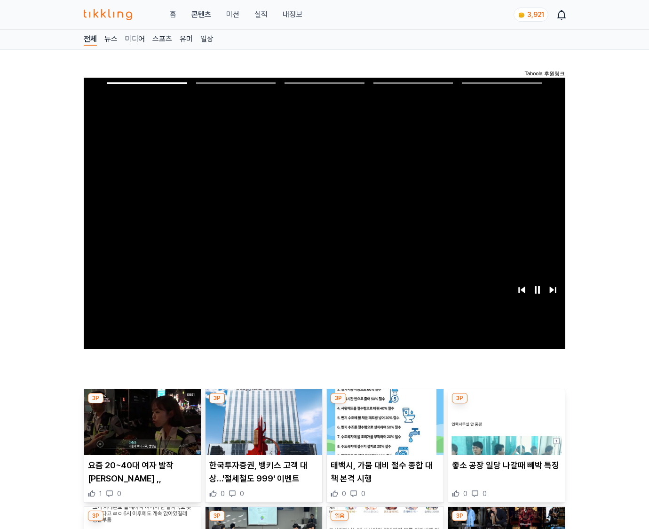
click at [505, 429] on img at bounding box center [506, 422] width 117 height 66
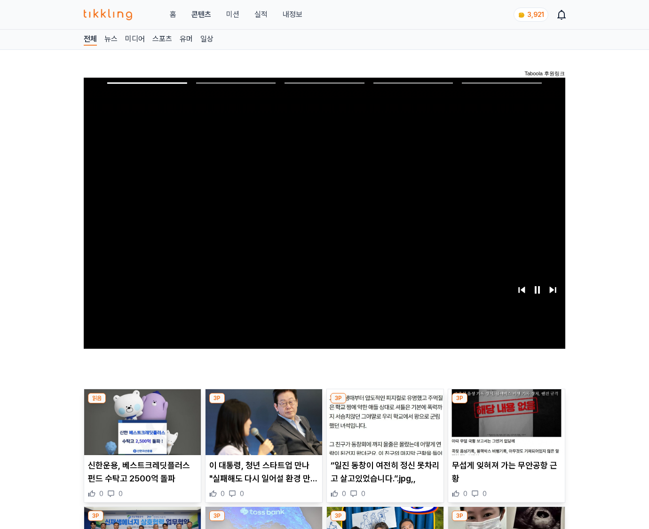
click at [505, 429] on img at bounding box center [506, 422] width 117 height 66
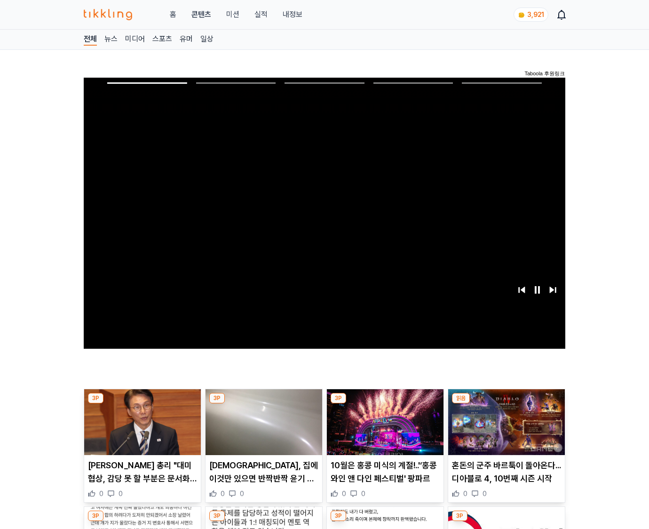
click at [505, 429] on img at bounding box center [506, 422] width 117 height 66
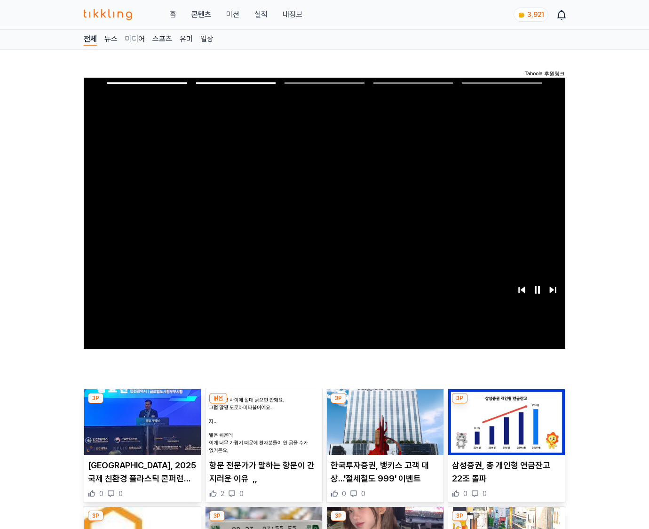
click at [505, 429] on img at bounding box center [506, 422] width 117 height 66
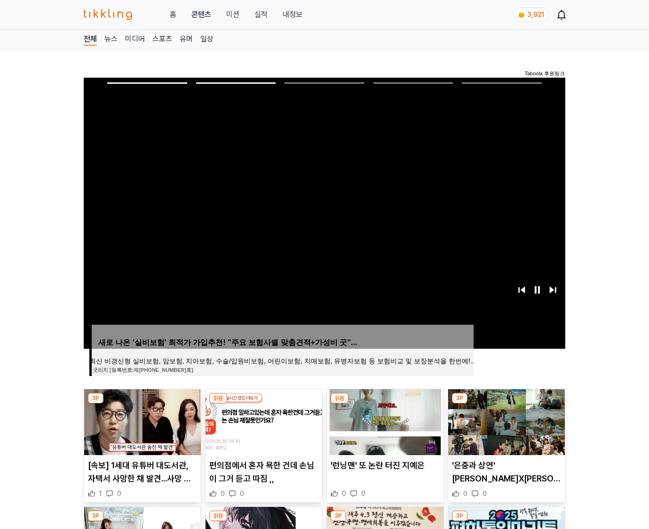
click at [505, 429] on img at bounding box center [506, 422] width 117 height 66
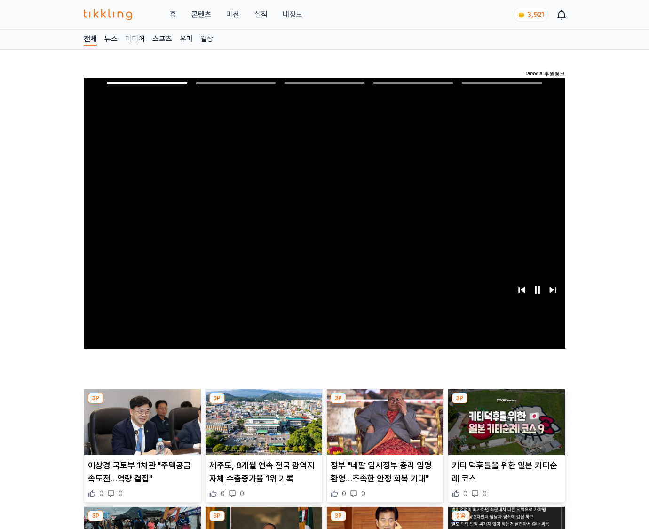
click at [505, 429] on img at bounding box center [506, 422] width 117 height 66
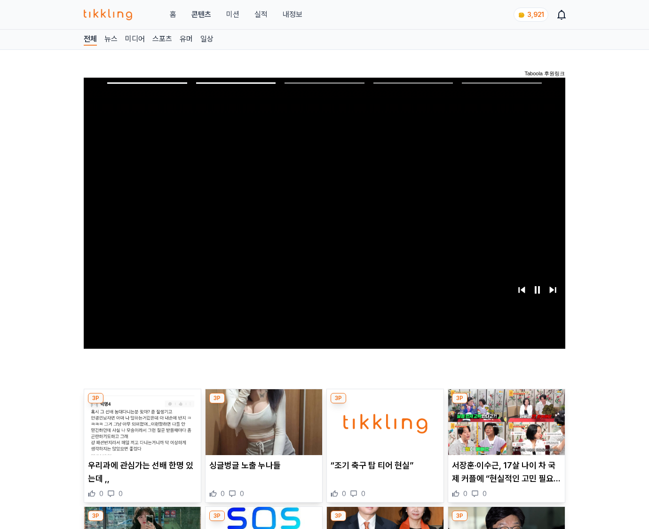
click at [505, 429] on img at bounding box center [506, 422] width 117 height 66
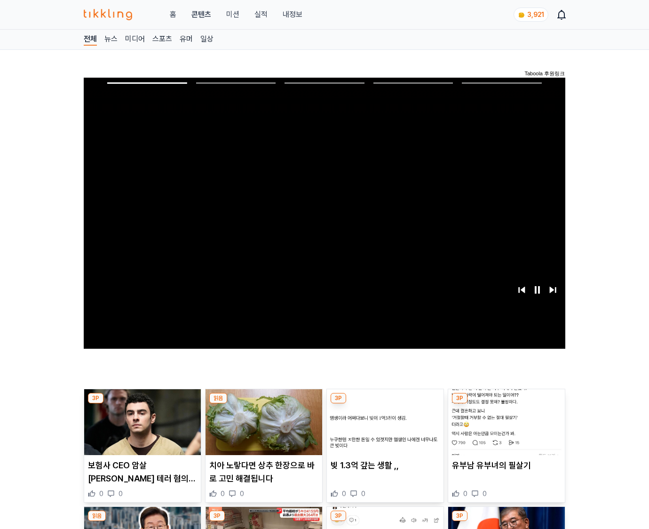
click at [505, 429] on img at bounding box center [506, 422] width 117 height 66
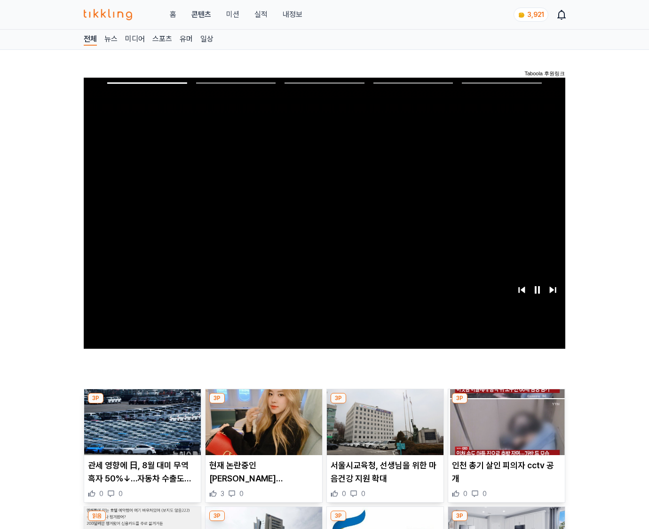
click at [505, 429] on img at bounding box center [506, 422] width 117 height 66
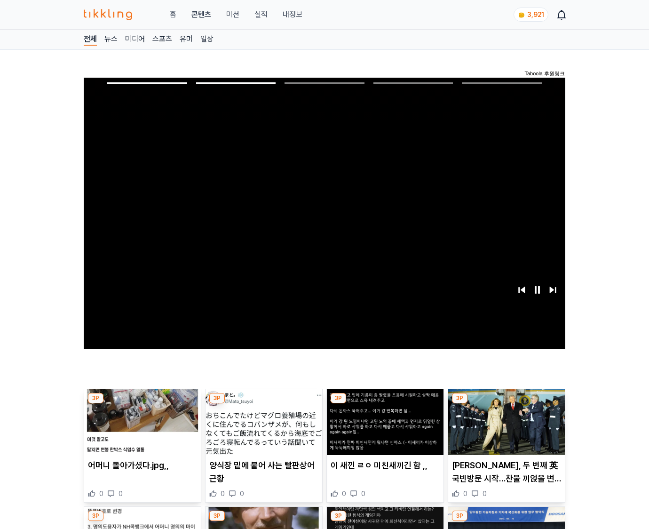
click at [505, 429] on img at bounding box center [506, 422] width 117 height 66
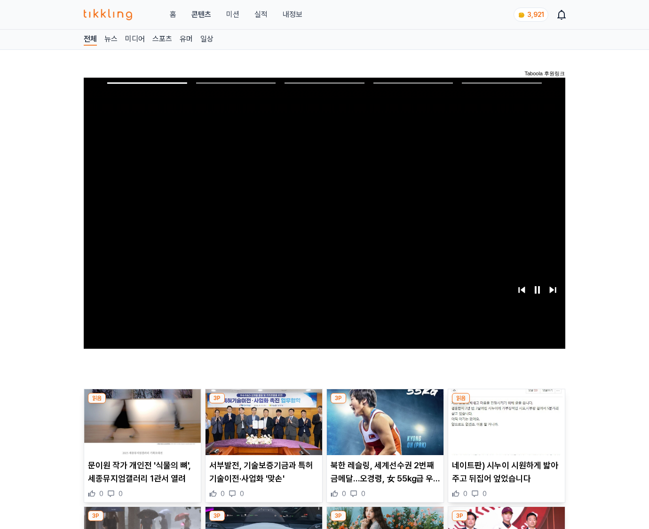
click at [505, 429] on img at bounding box center [506, 422] width 117 height 66
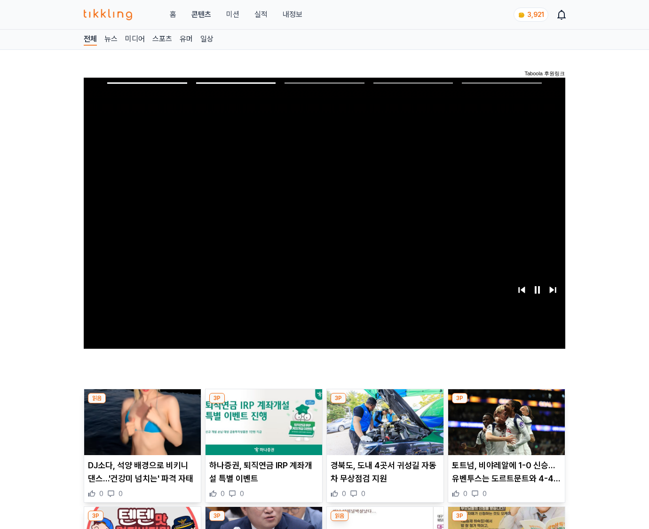
click at [505, 429] on img at bounding box center [506, 422] width 117 height 66
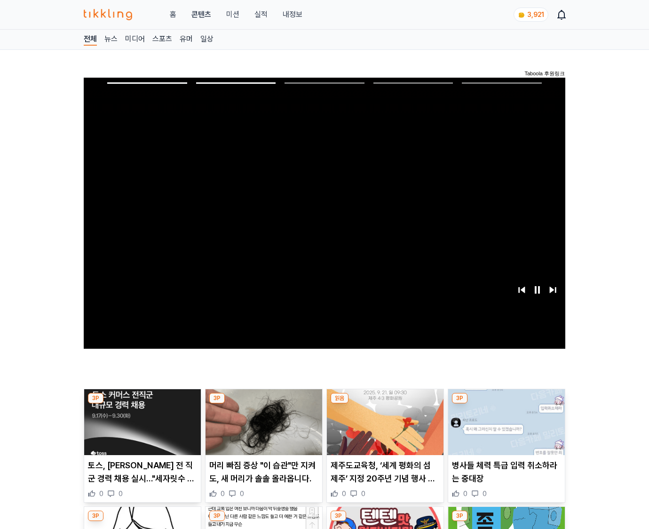
click at [505, 429] on img at bounding box center [506, 422] width 117 height 66
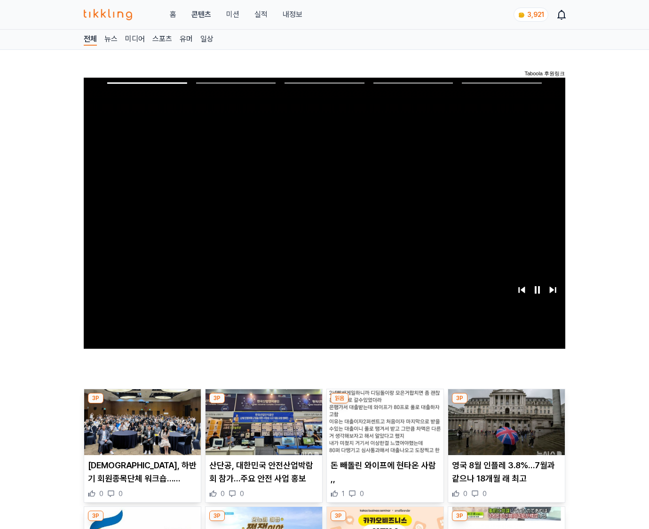
click at [505, 429] on img at bounding box center [506, 422] width 117 height 66
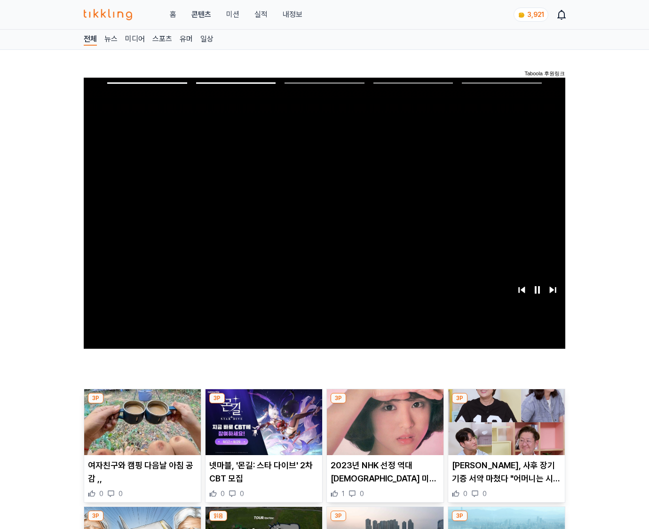
click at [505, 429] on img at bounding box center [506, 422] width 117 height 66
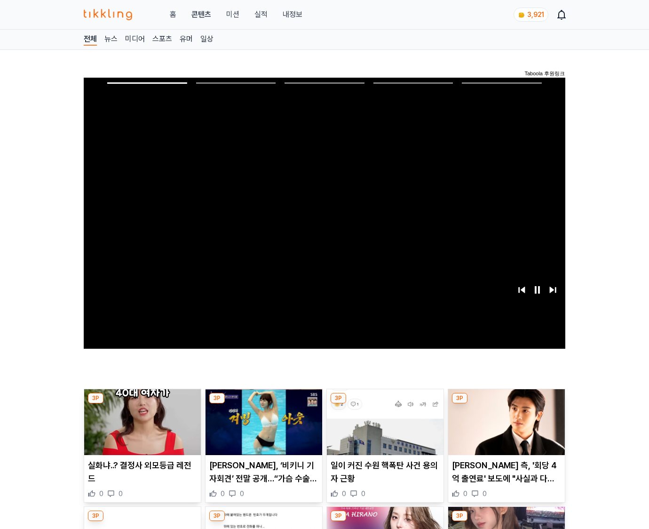
click at [505, 429] on img at bounding box center [506, 422] width 117 height 66
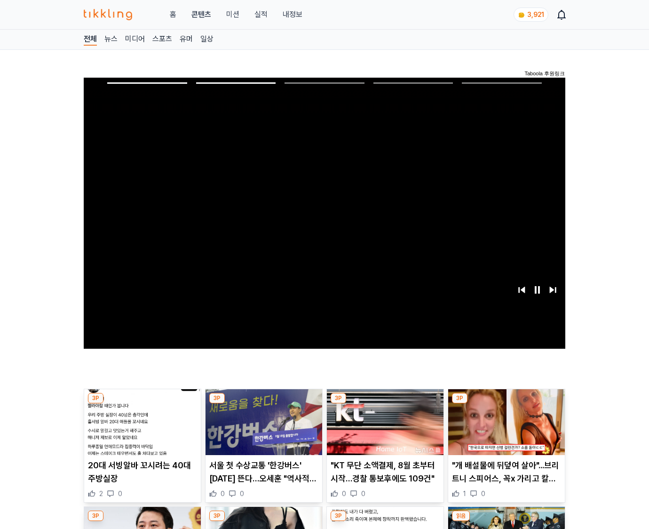
click at [505, 429] on img at bounding box center [506, 422] width 117 height 66
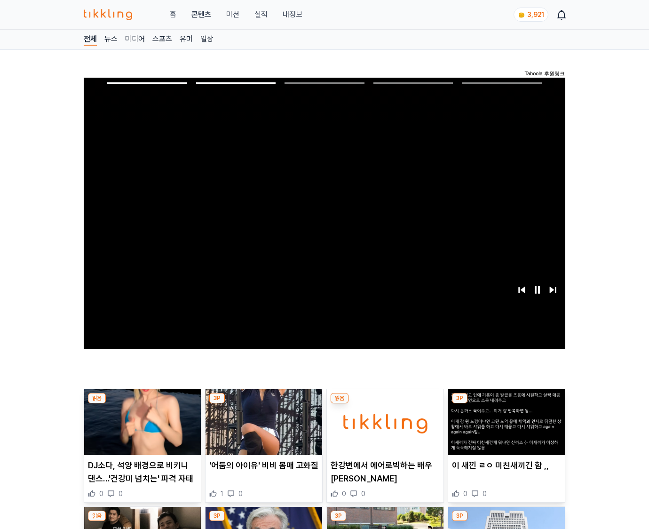
click at [505, 429] on img at bounding box center [506, 422] width 117 height 66
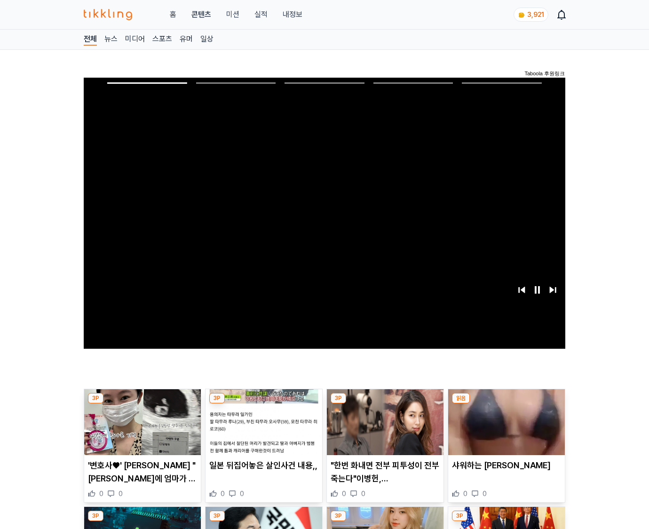
click at [505, 429] on img at bounding box center [506, 422] width 117 height 66
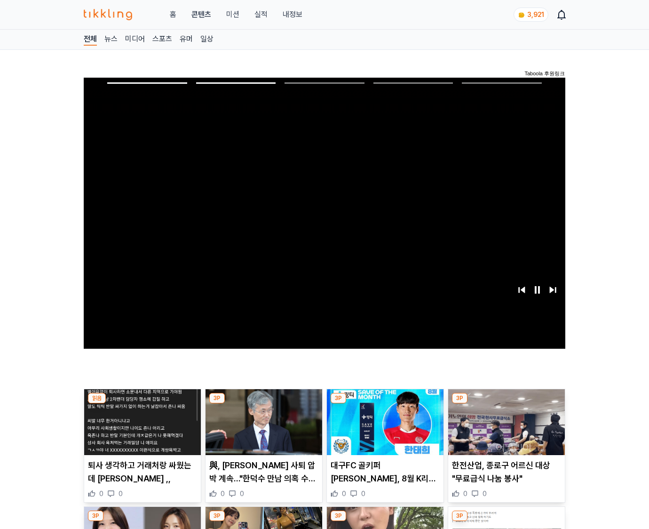
click at [505, 429] on img at bounding box center [506, 422] width 117 height 66
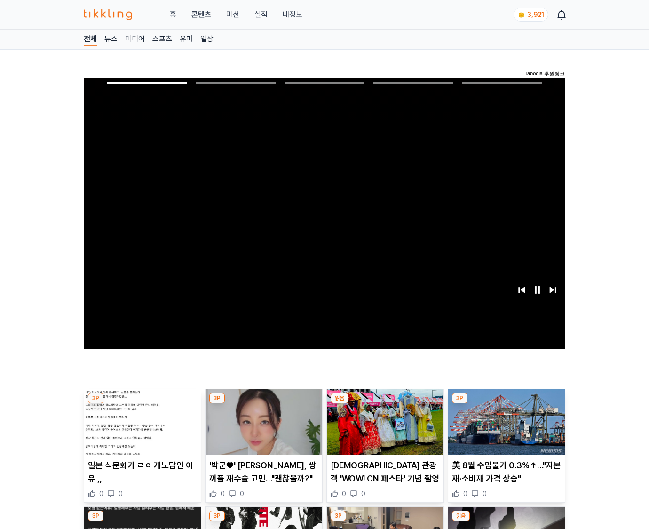
click at [505, 429] on img at bounding box center [506, 422] width 117 height 66
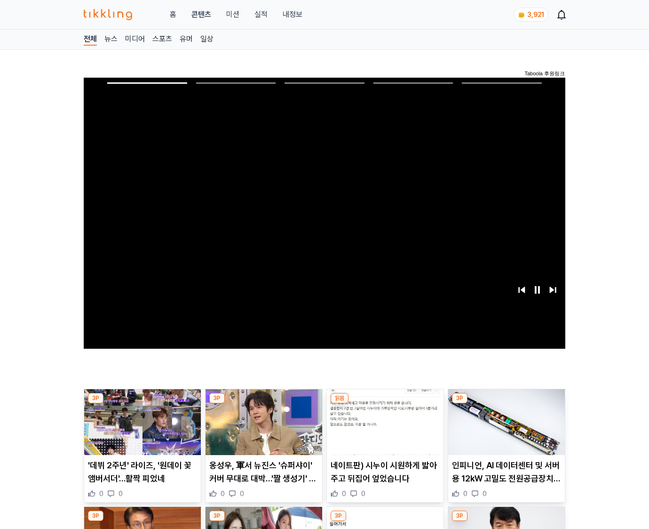
click at [505, 429] on img at bounding box center [506, 422] width 117 height 66
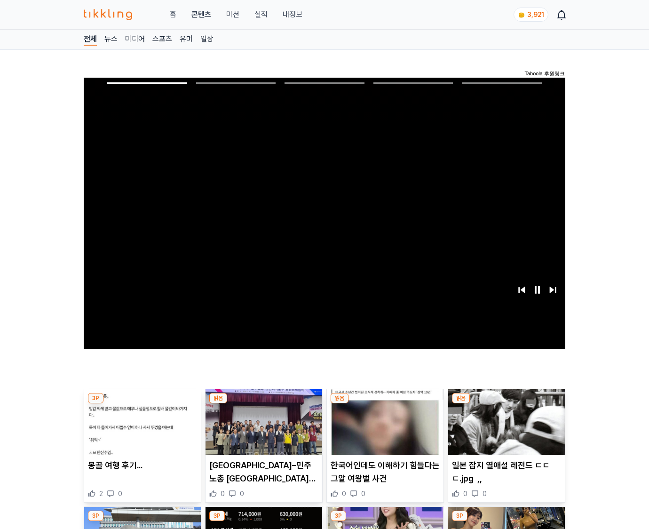
click at [505, 429] on img at bounding box center [506, 422] width 117 height 66
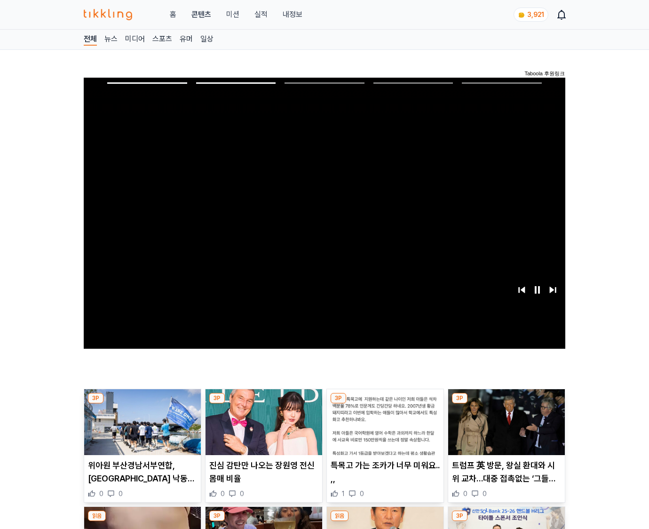
click at [505, 429] on img at bounding box center [506, 422] width 117 height 66
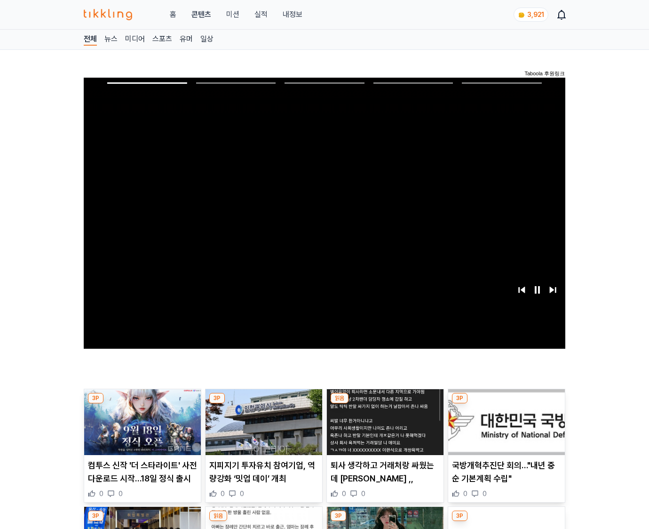
click at [505, 429] on img at bounding box center [506, 422] width 117 height 66
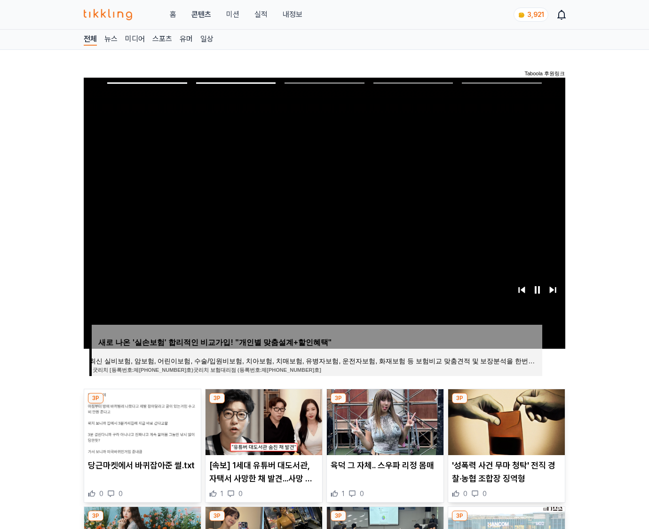
click at [505, 429] on img at bounding box center [506, 422] width 117 height 66
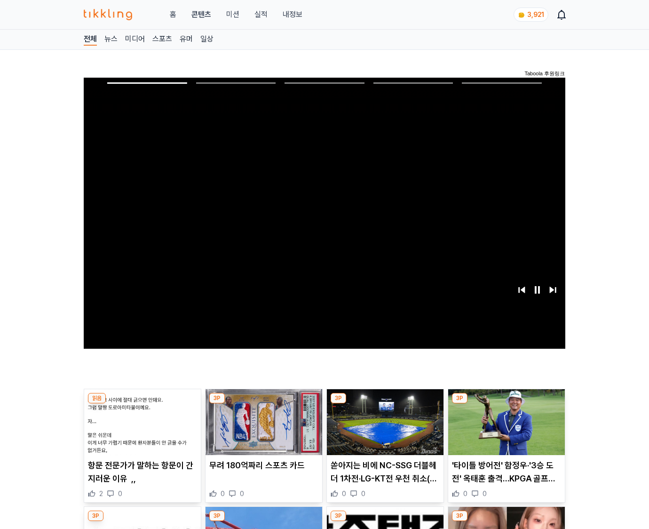
click at [505, 429] on img at bounding box center [506, 422] width 117 height 66
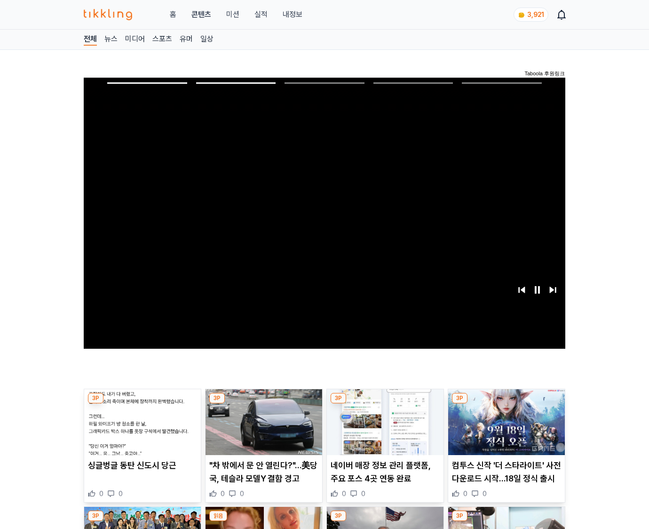
click at [505, 429] on img at bounding box center [506, 422] width 117 height 66
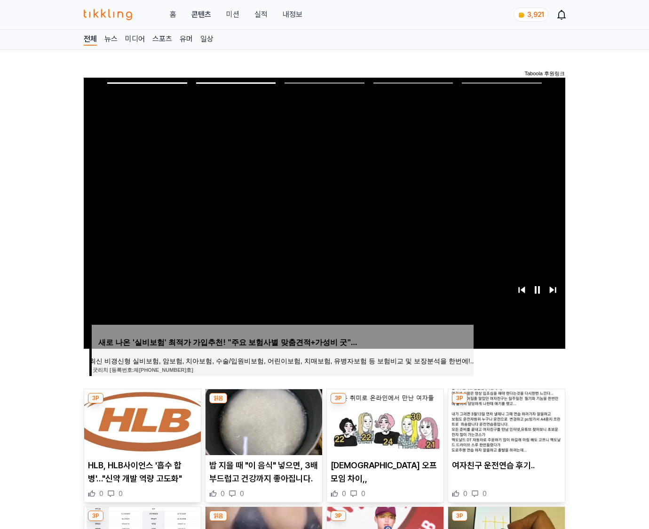
click at [505, 429] on img at bounding box center [506, 422] width 117 height 66
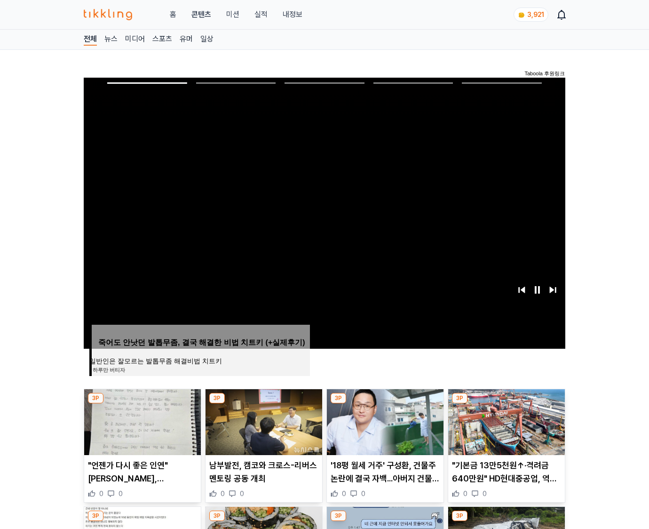
click at [505, 429] on img at bounding box center [506, 422] width 117 height 66
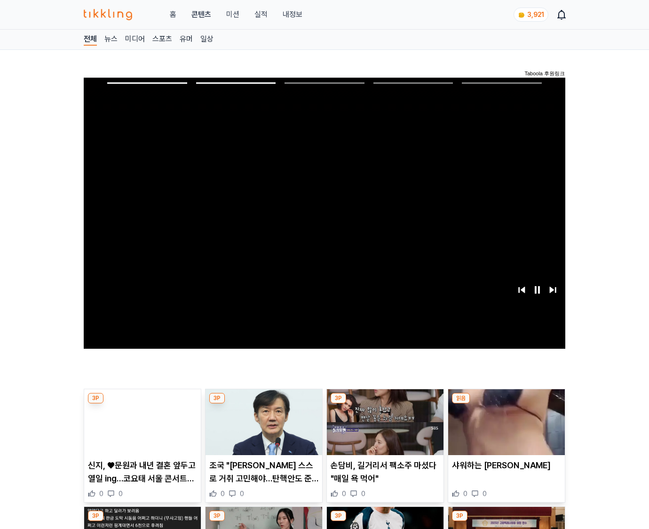
click at [505, 429] on img at bounding box center [506, 422] width 117 height 66
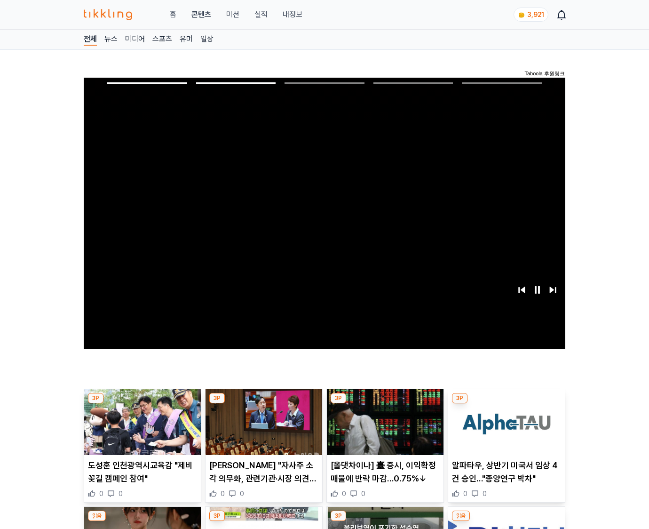
click at [505, 429] on img at bounding box center [506, 422] width 117 height 66
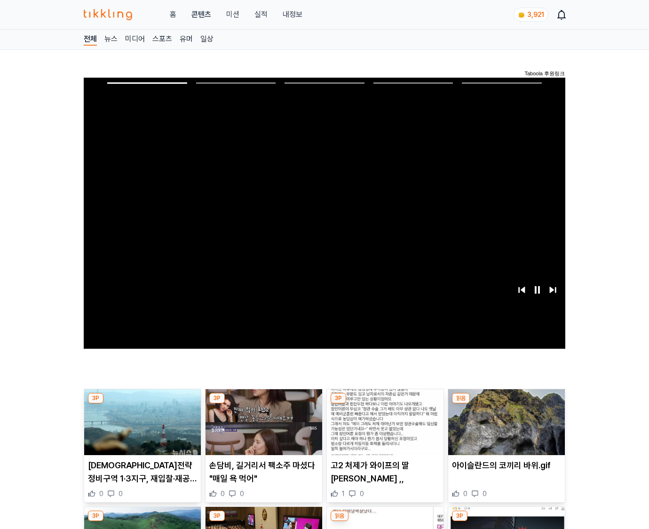
click at [505, 429] on img at bounding box center [506, 422] width 117 height 66
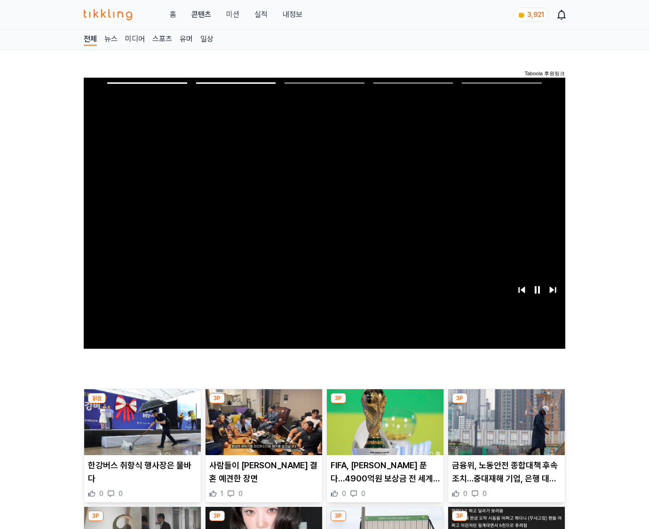
click at [505, 429] on img at bounding box center [506, 422] width 117 height 66
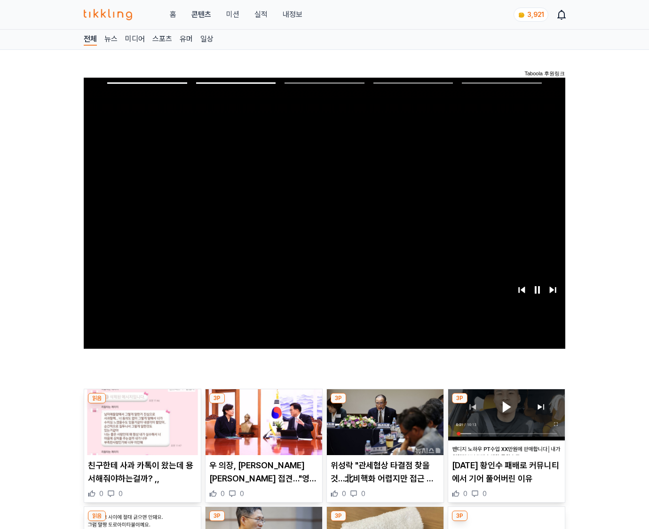
click at [505, 429] on img at bounding box center [506, 422] width 117 height 66
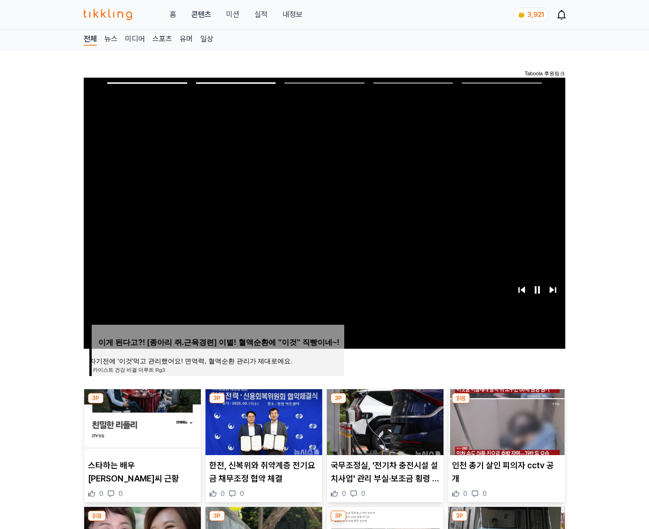
click at [505, 429] on img at bounding box center [506, 422] width 117 height 66
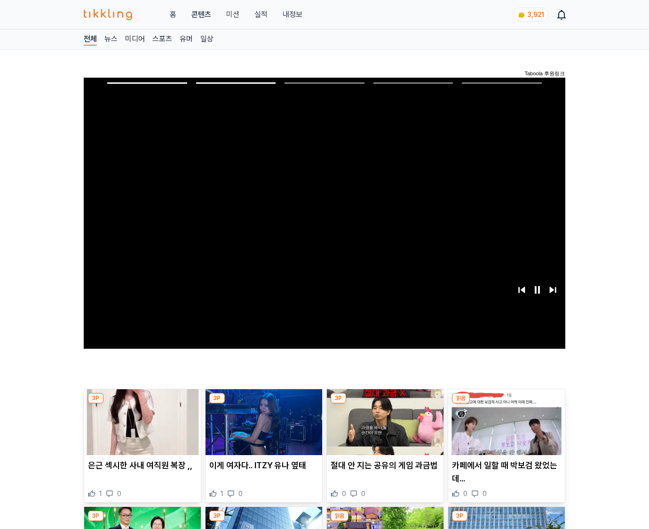
click at [505, 429] on img at bounding box center [506, 422] width 117 height 66
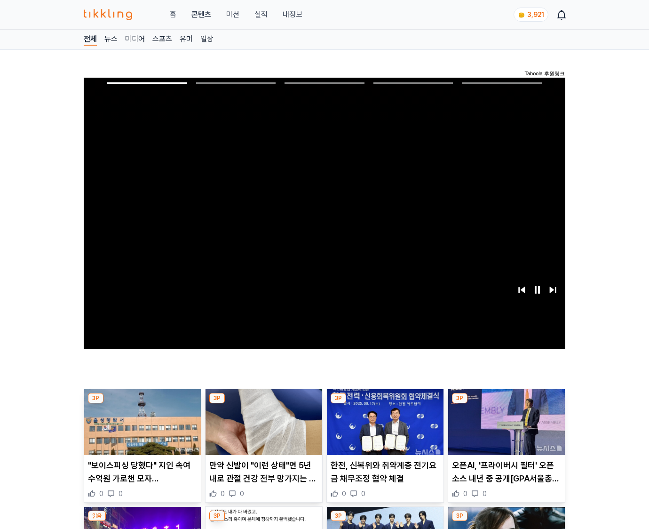
click at [505, 429] on img at bounding box center [506, 422] width 117 height 66
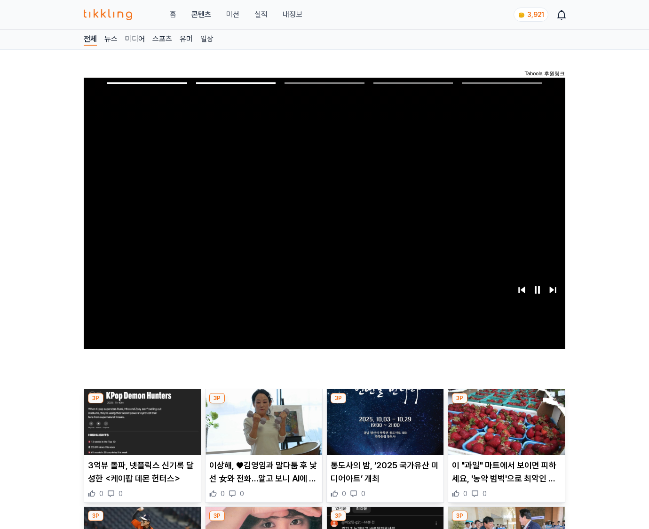
click at [505, 429] on img at bounding box center [506, 422] width 117 height 66
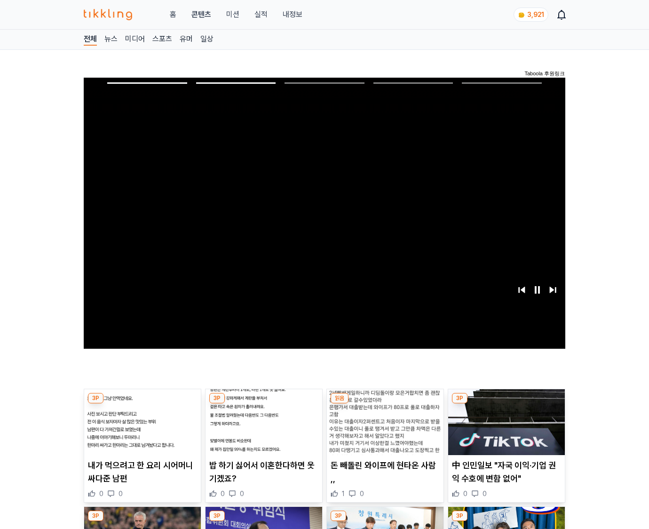
click at [505, 429] on img at bounding box center [506, 422] width 117 height 66
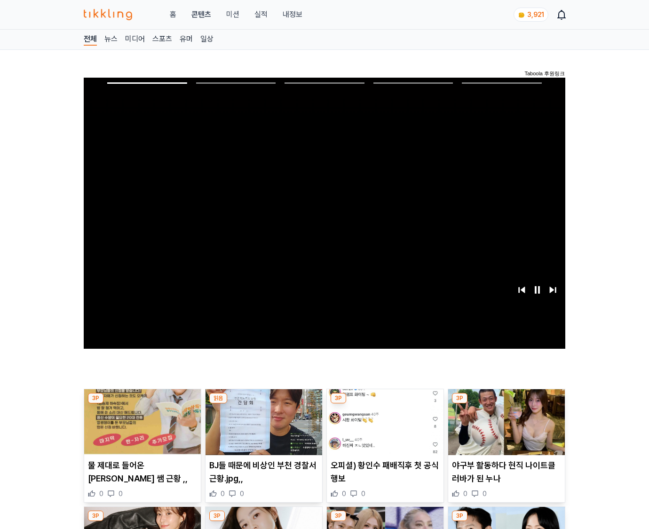
click at [505, 429] on img at bounding box center [506, 422] width 117 height 66
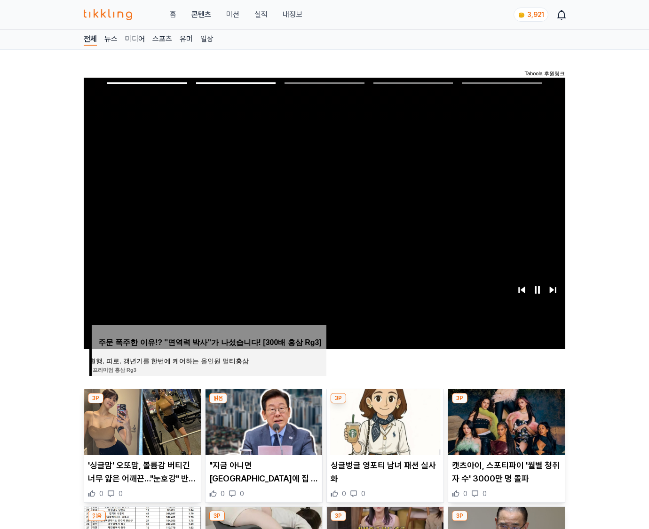
click at [505, 429] on img at bounding box center [506, 422] width 117 height 66
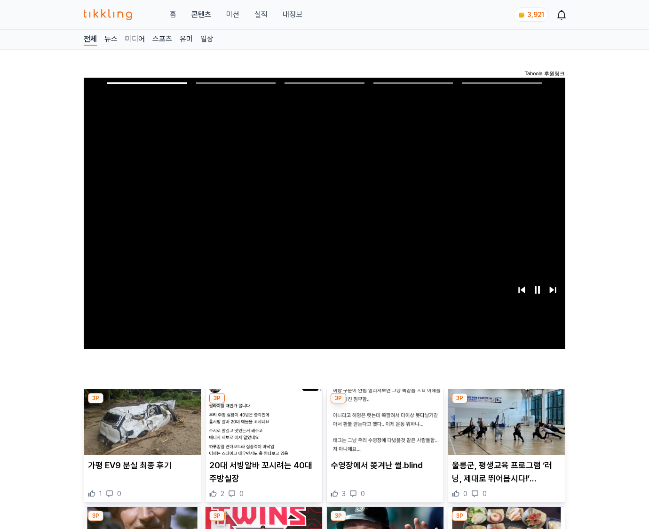
click at [505, 429] on img at bounding box center [506, 422] width 117 height 66
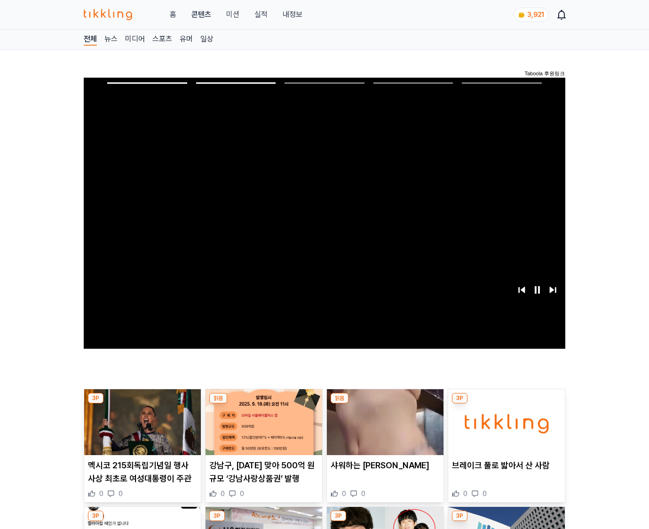
click at [505, 429] on img at bounding box center [506, 422] width 117 height 66
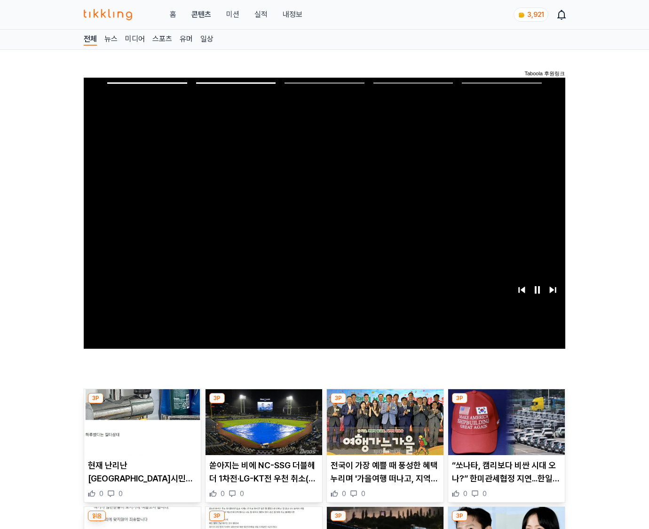
click at [505, 429] on img at bounding box center [506, 422] width 117 height 66
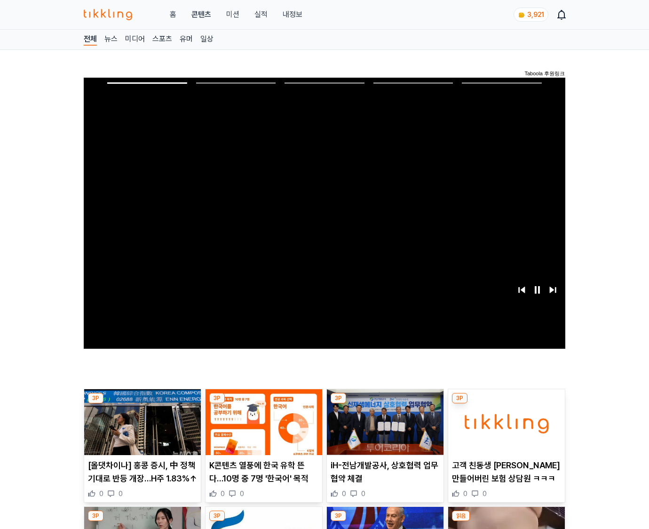
click at [505, 429] on img at bounding box center [506, 422] width 117 height 66
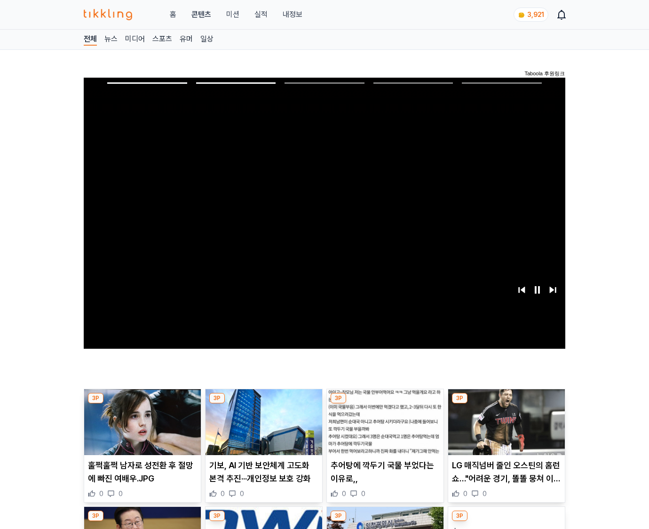
click at [505, 429] on img at bounding box center [506, 422] width 117 height 66
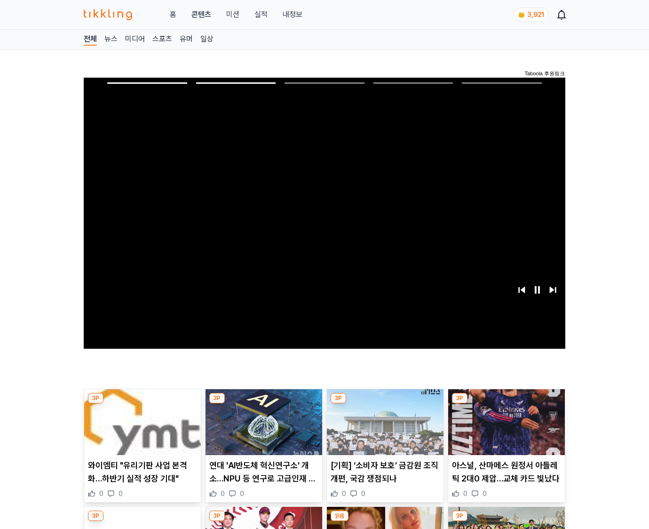
click at [505, 429] on img at bounding box center [506, 422] width 117 height 66
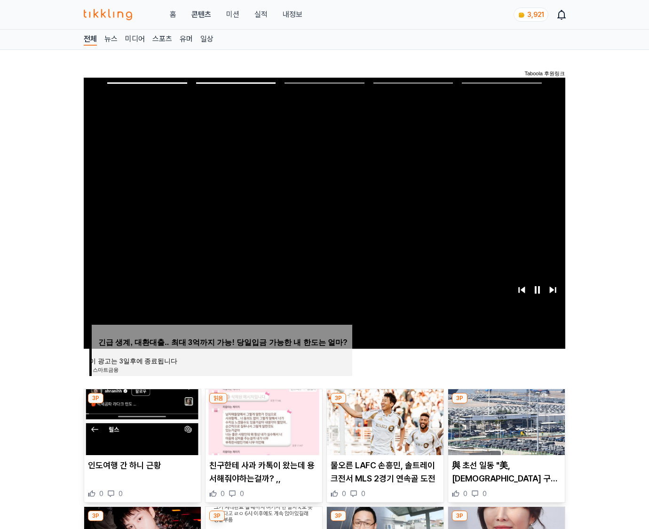
click at [505, 429] on img at bounding box center [506, 422] width 117 height 66
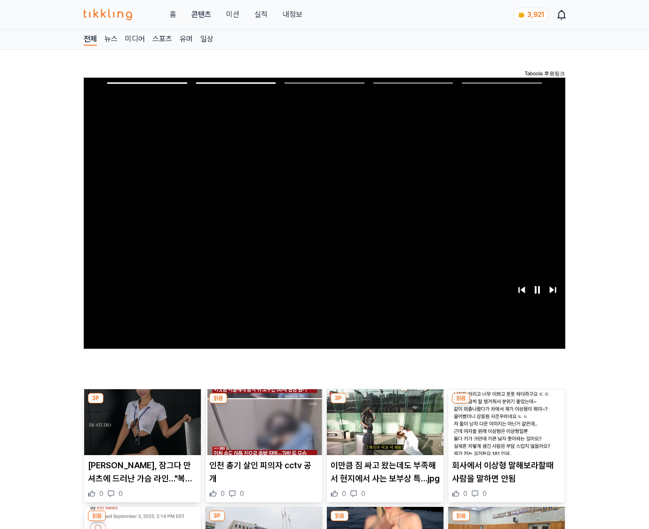
click at [505, 429] on img at bounding box center [506, 422] width 117 height 66
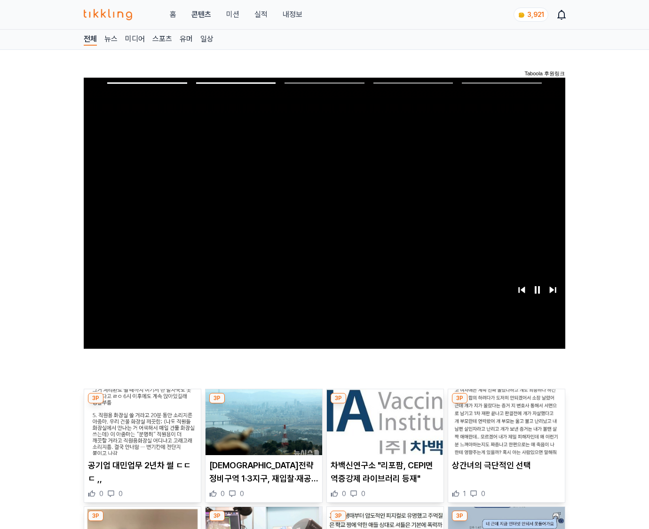
click at [505, 429] on img at bounding box center [506, 422] width 117 height 66
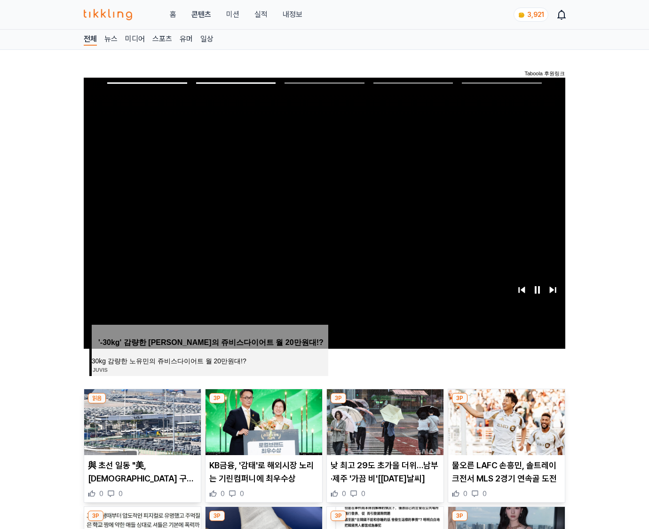
click at [505, 429] on img at bounding box center [506, 422] width 117 height 66
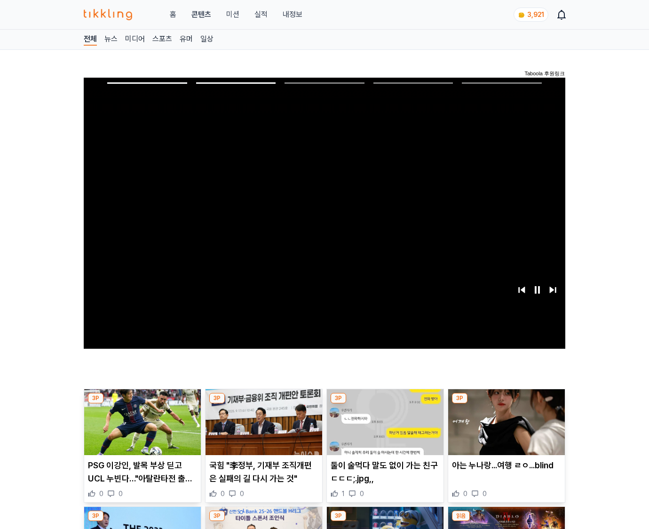
click at [505, 429] on img at bounding box center [506, 422] width 117 height 66
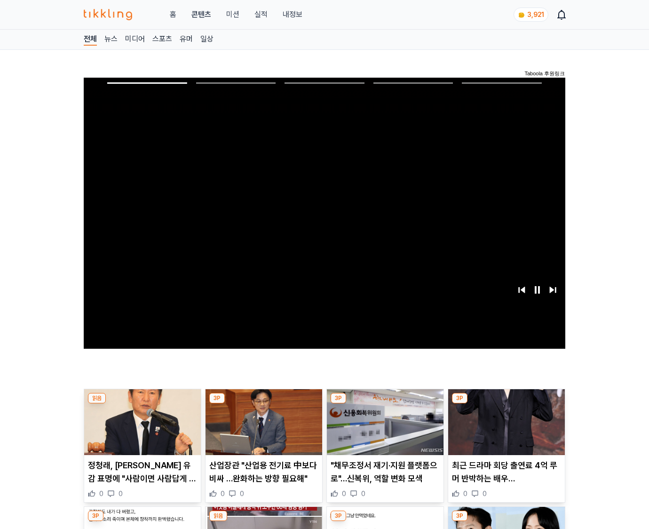
click at [505, 429] on img at bounding box center [506, 422] width 117 height 66
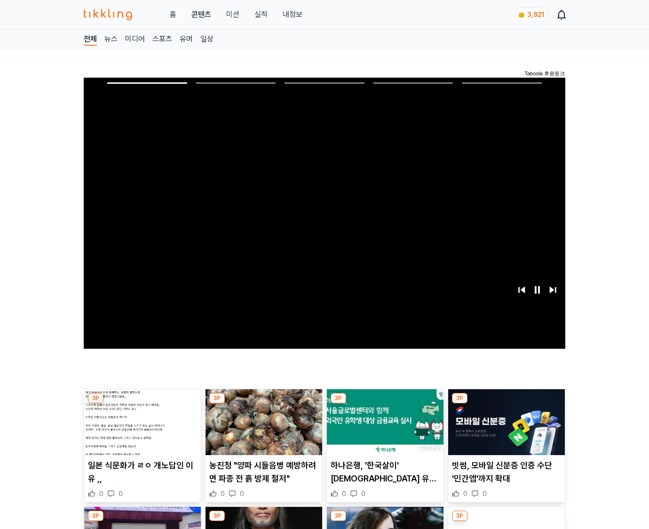
click at [505, 429] on img at bounding box center [506, 422] width 117 height 66
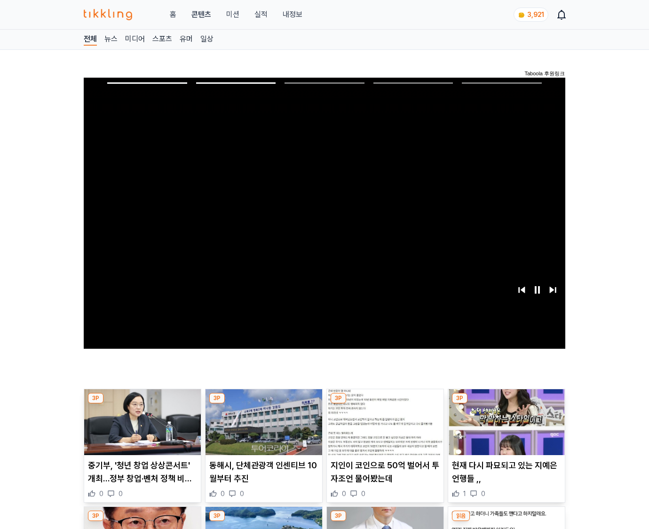
click at [505, 429] on img at bounding box center [506, 422] width 117 height 66
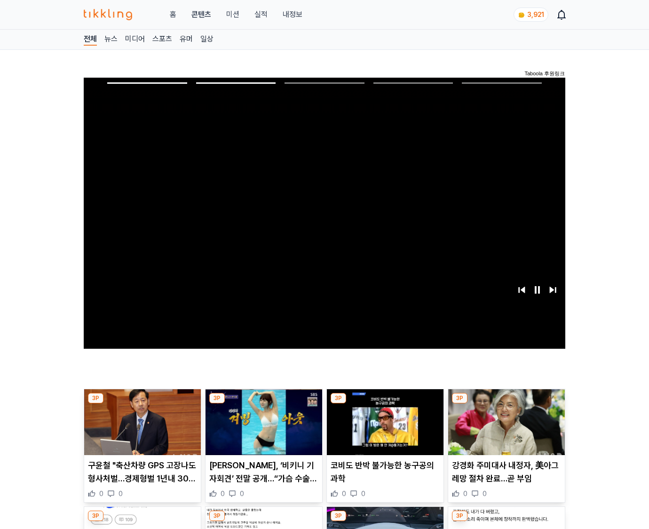
click at [505, 429] on img at bounding box center [506, 422] width 117 height 66
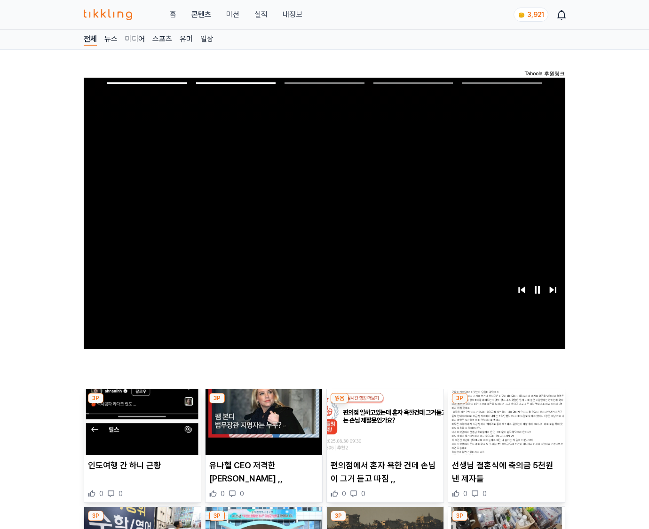
click at [505, 429] on img at bounding box center [506, 422] width 117 height 66
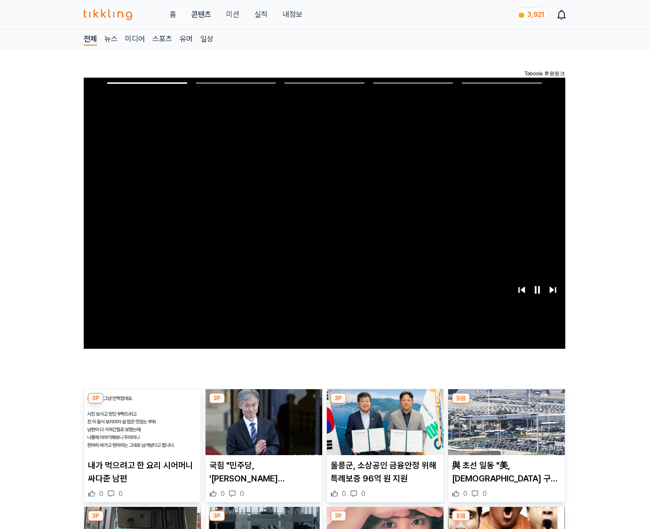
click at [505, 429] on img at bounding box center [506, 422] width 117 height 66
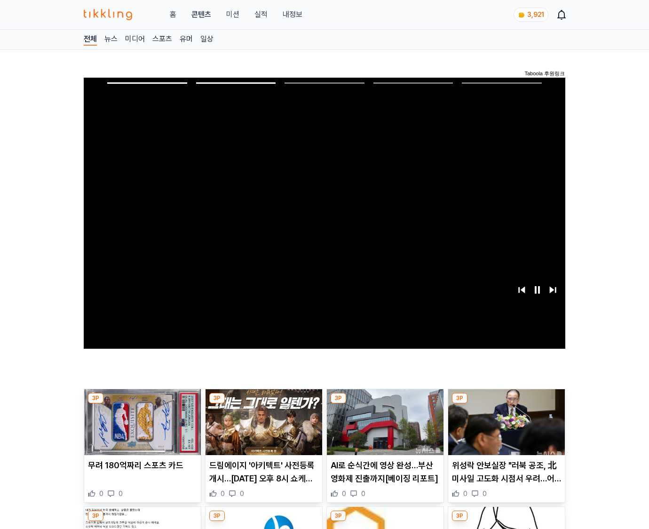
click at [505, 429] on img at bounding box center [506, 422] width 117 height 66
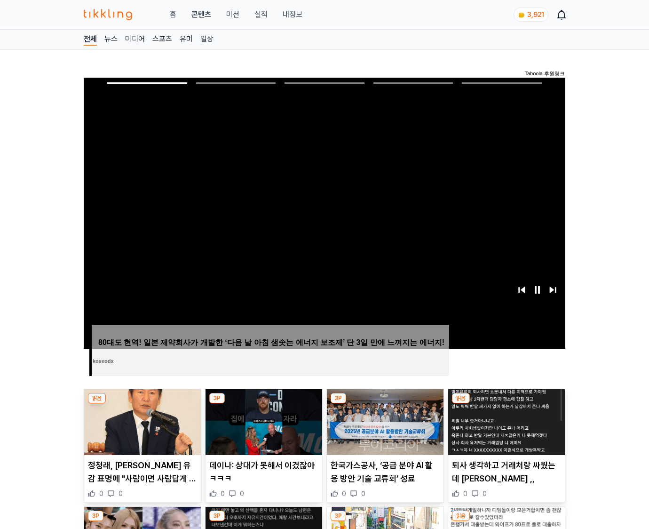
click at [505, 429] on img at bounding box center [506, 422] width 117 height 66
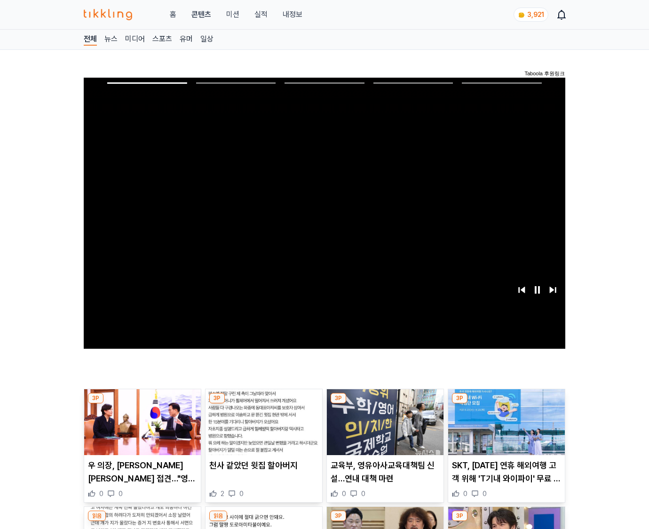
click at [505, 429] on img at bounding box center [506, 422] width 117 height 66
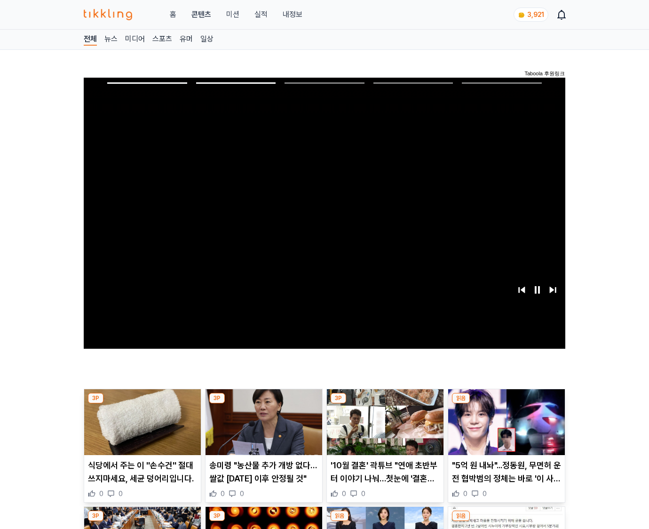
click at [505, 429] on img at bounding box center [506, 422] width 117 height 66
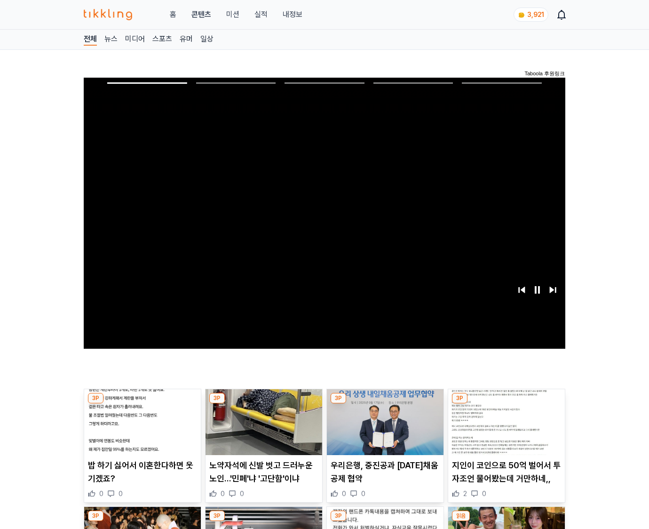
click at [505, 429] on img at bounding box center [506, 422] width 117 height 66
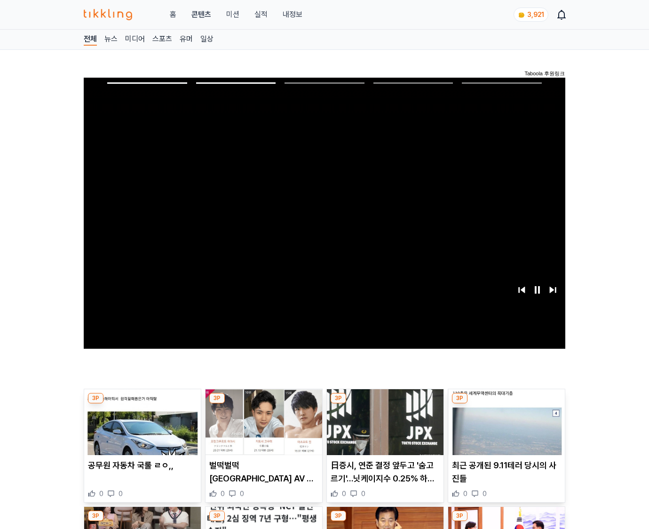
click at [505, 429] on img at bounding box center [506, 422] width 117 height 66
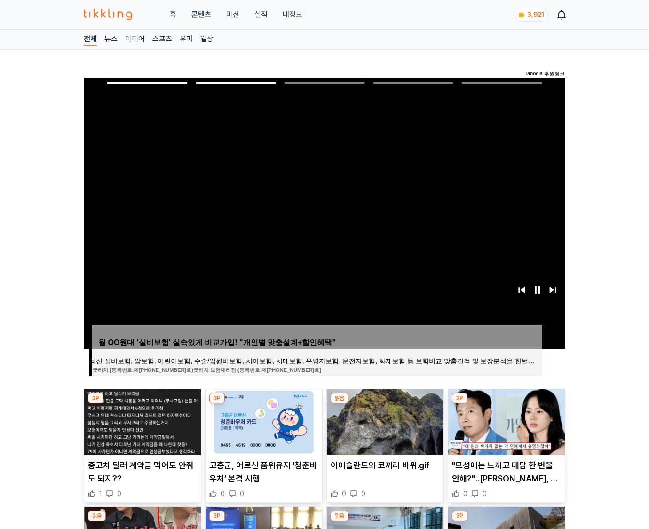
click at [505, 429] on img at bounding box center [506, 422] width 117 height 66
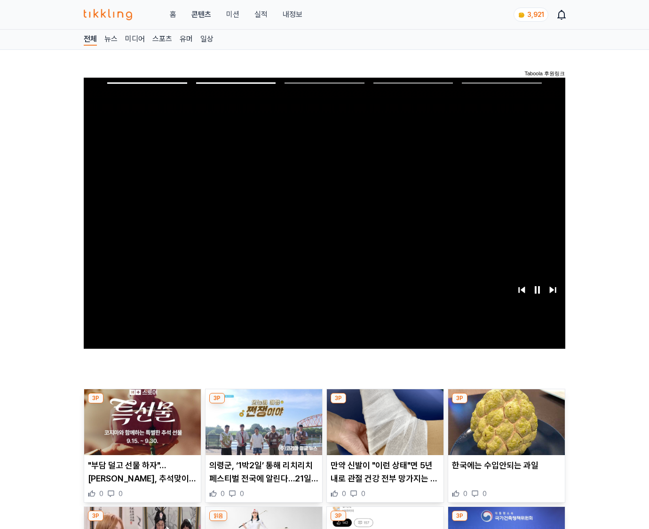
click at [505, 429] on img at bounding box center [506, 422] width 117 height 66
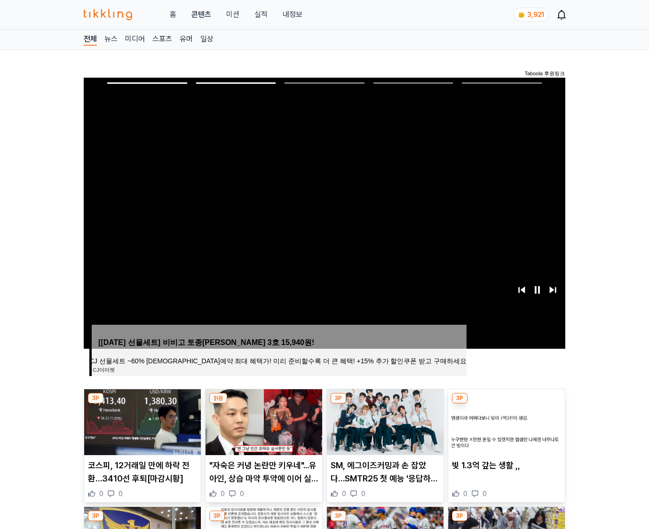
click at [505, 429] on img at bounding box center [506, 422] width 117 height 66
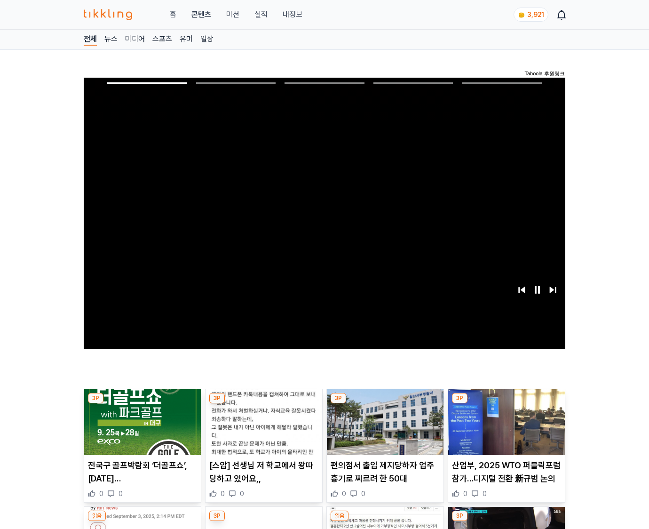
click at [505, 429] on img at bounding box center [506, 422] width 117 height 66
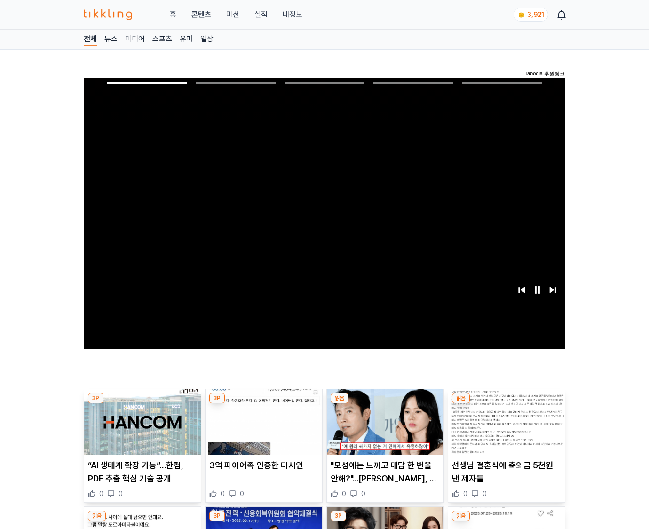
click at [505, 429] on img at bounding box center [506, 422] width 117 height 66
